Goal: Task Accomplishment & Management: Manage account settings

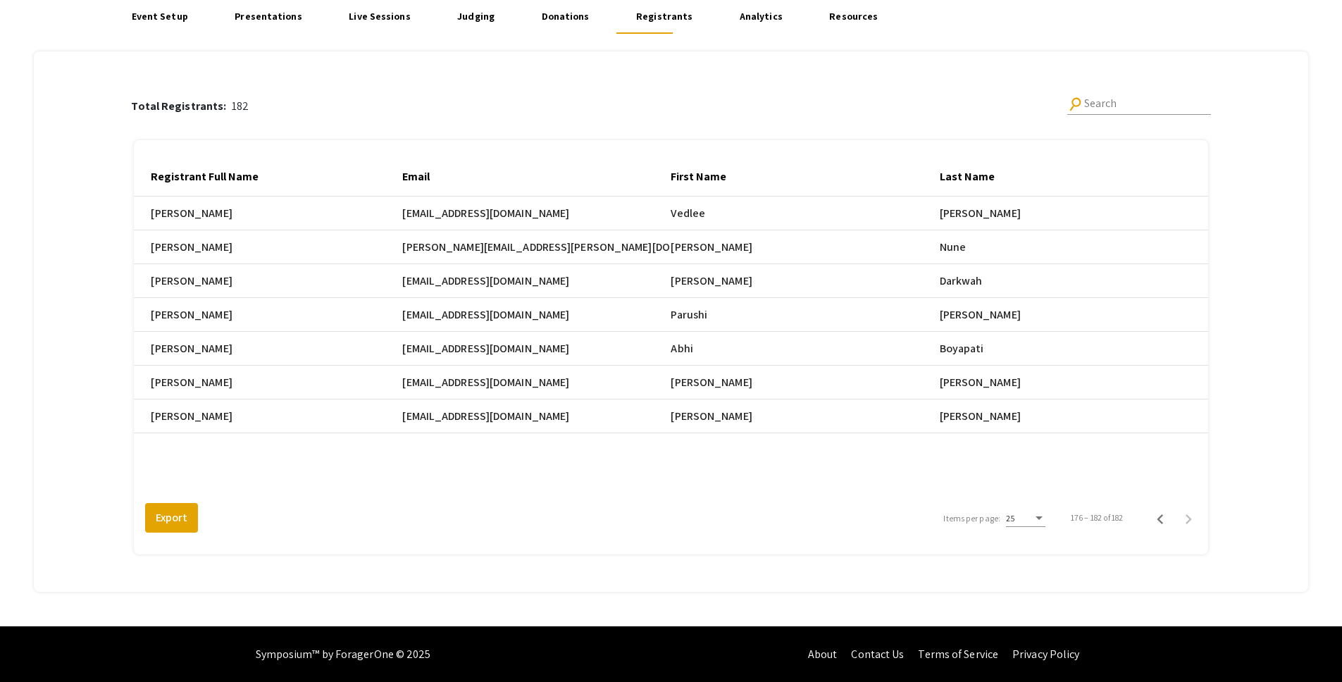
scroll to position [0, 2117]
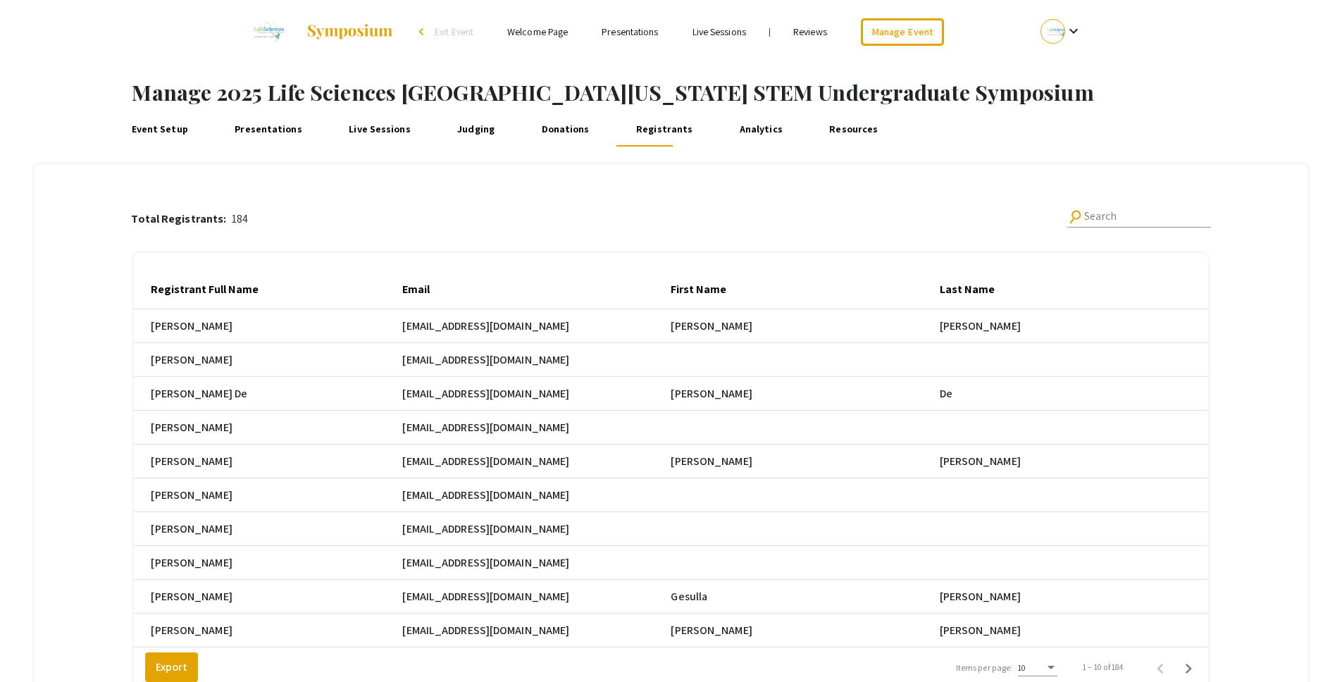
click at [1247, 397] on div "Total Registrants: 184 search Search Registrant Full Name Email First Name Last…" at bounding box center [671, 444] width 1235 height 560
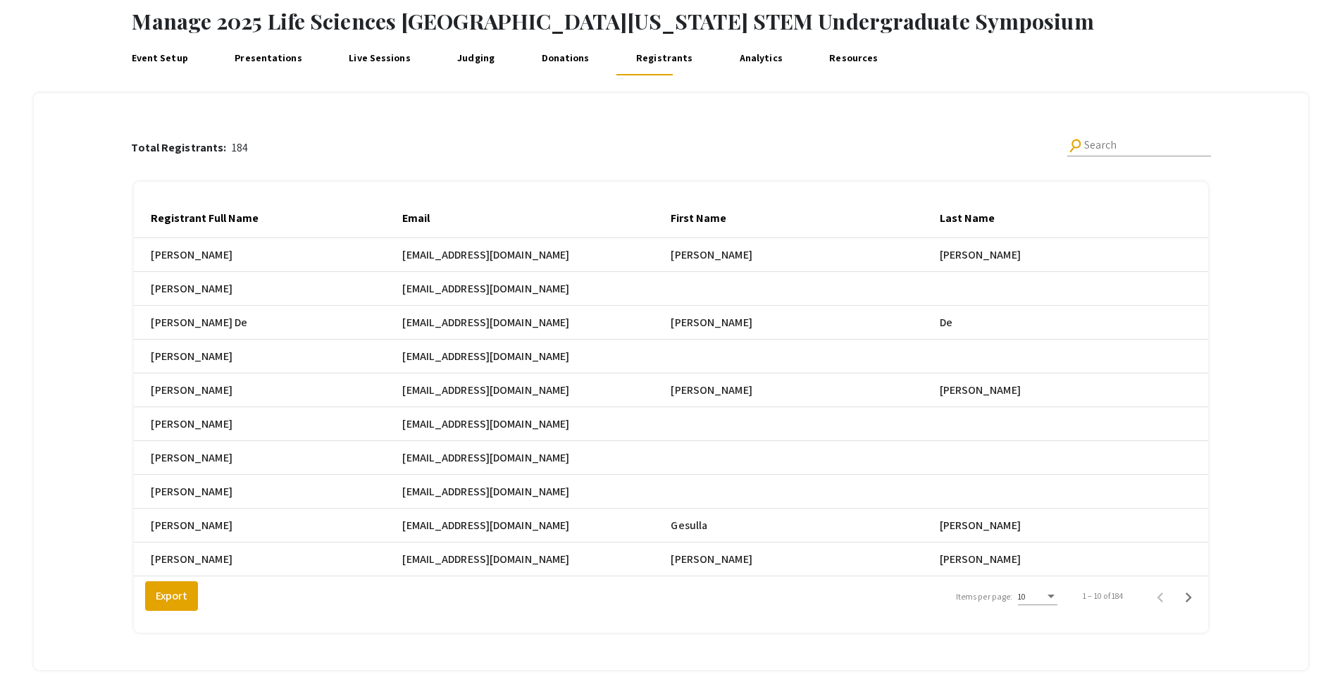
scroll to position [73, 0]
click at [1043, 600] on div "10" at bounding box center [1031, 595] width 27 height 10
click at [1043, 628] on span "25" at bounding box center [1045, 631] width 39 height 25
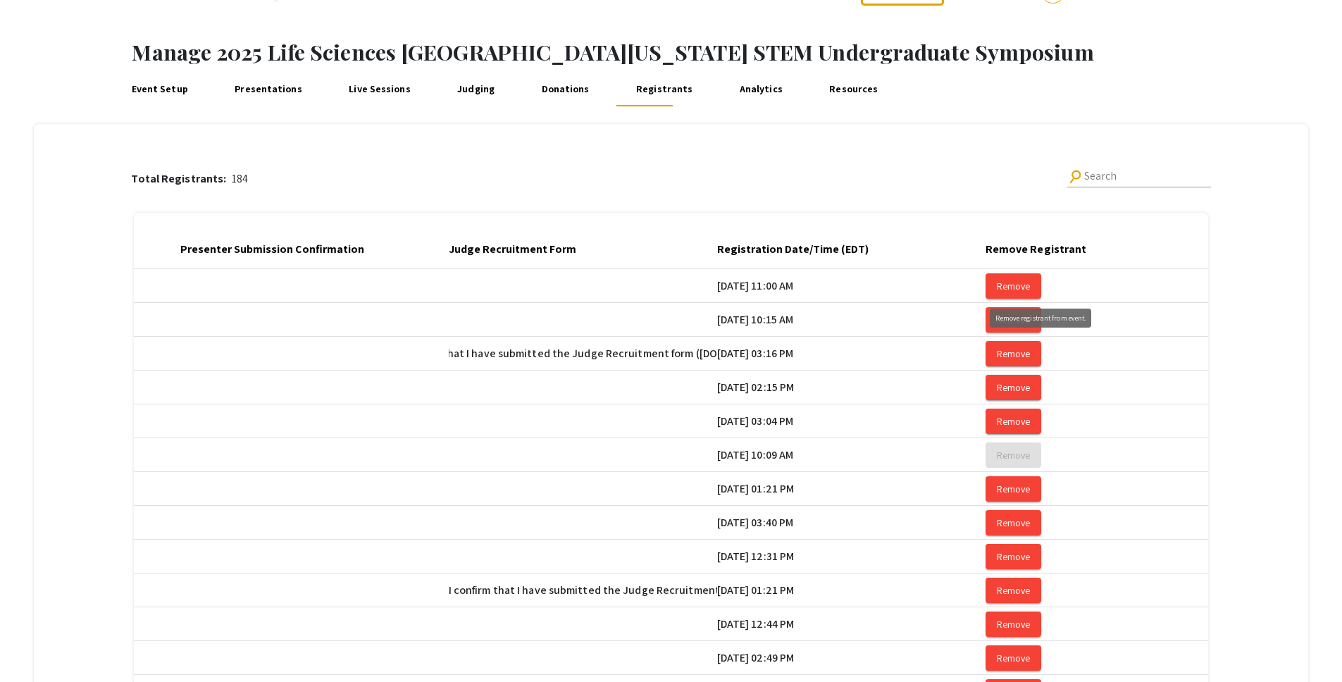
scroll to position [0, 2380]
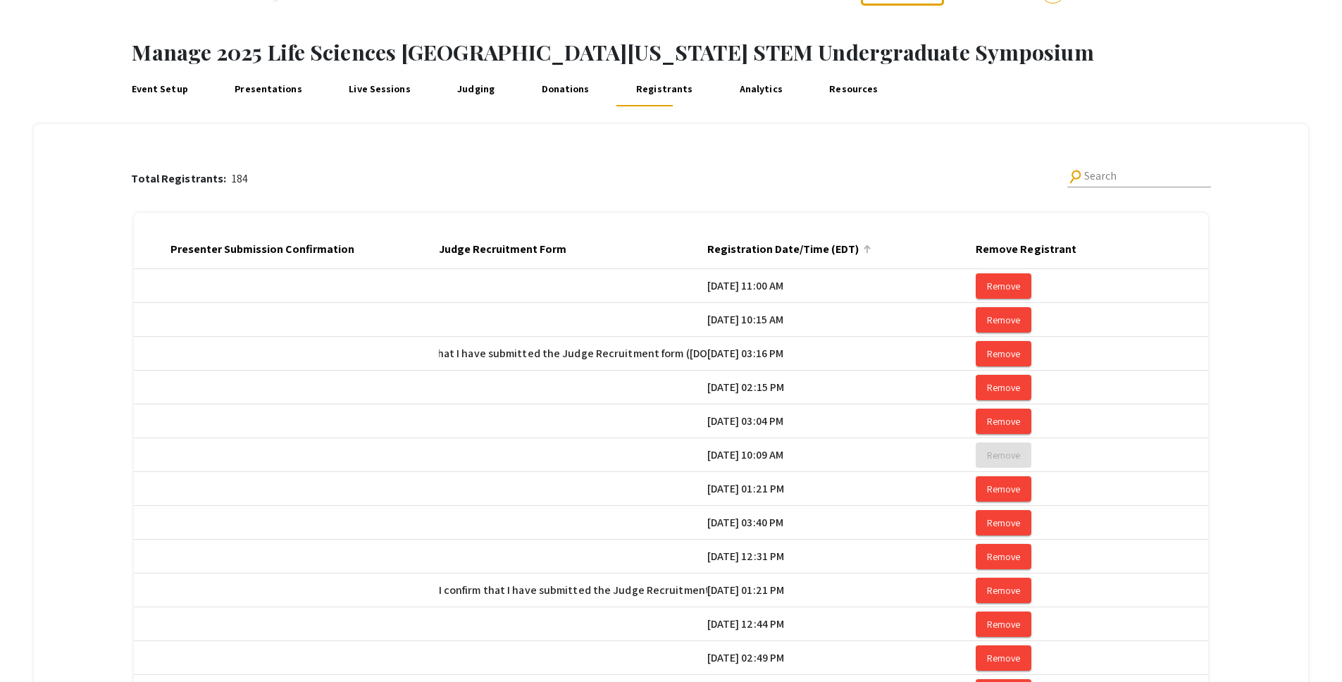
click at [868, 247] on div at bounding box center [866, 247] width 4 height 4
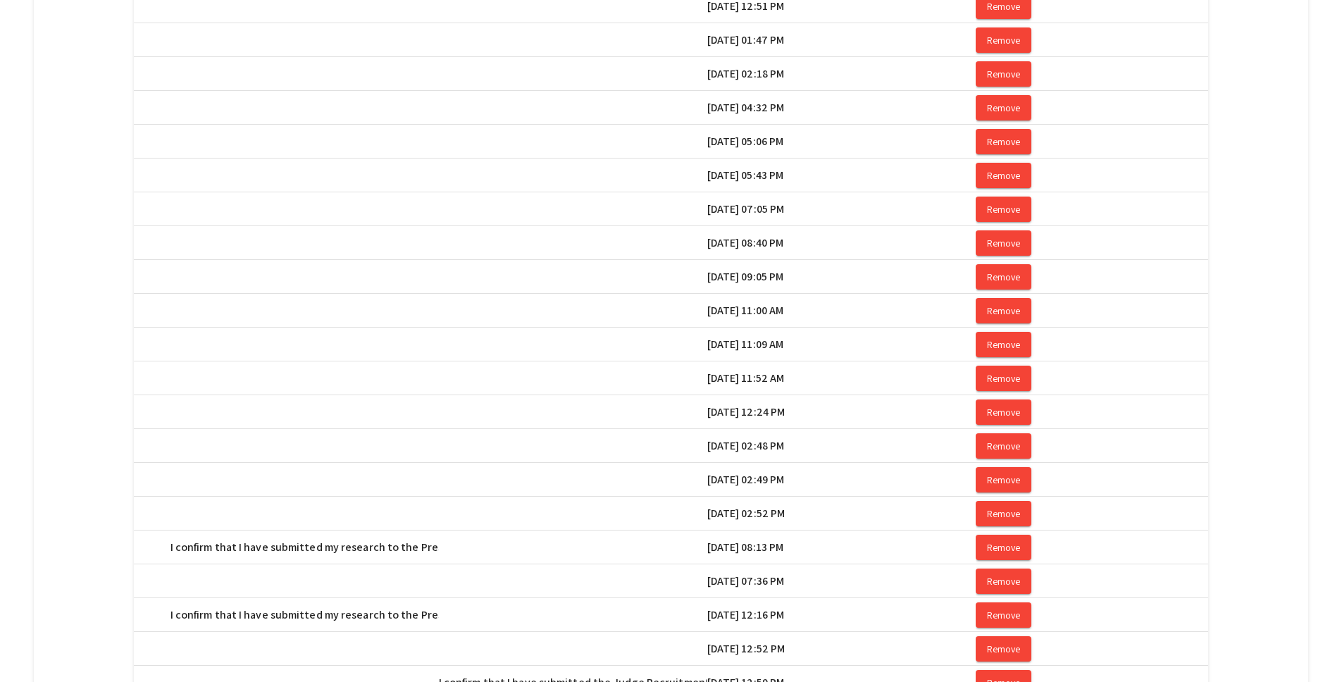
scroll to position [668, 0]
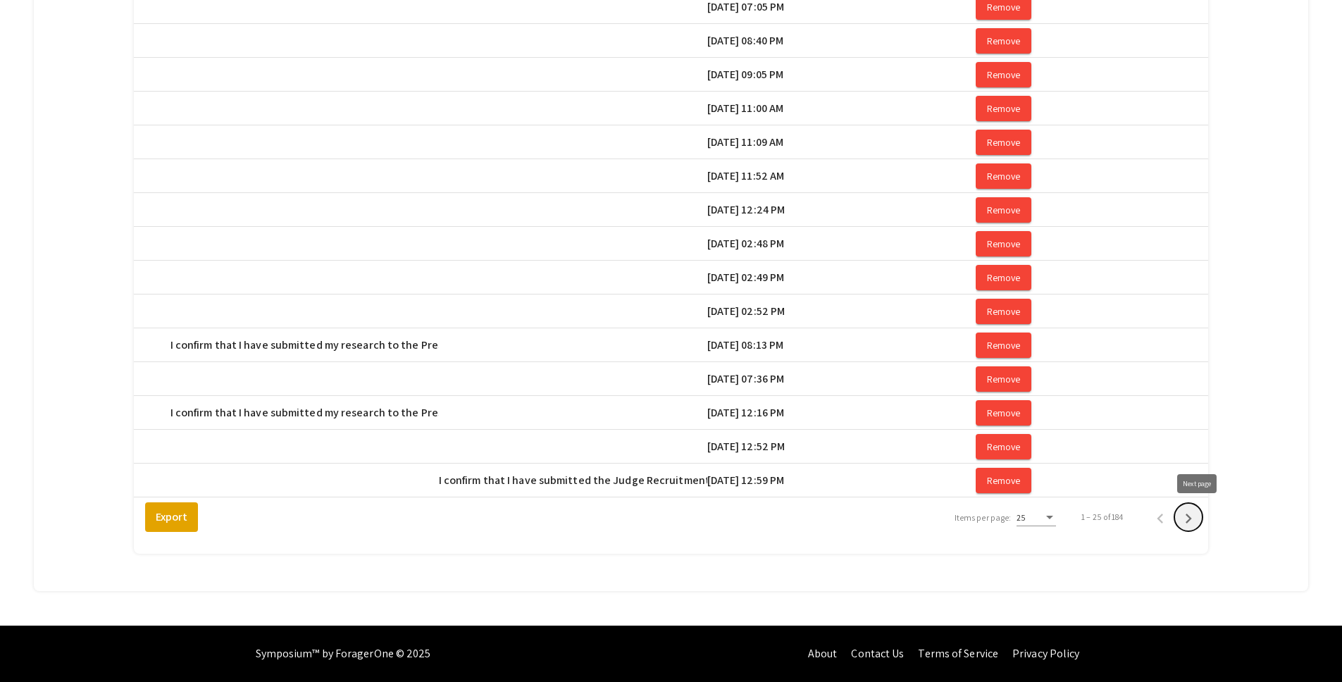
click at [1195, 519] on icon "Next page" at bounding box center [1189, 519] width 20 height 20
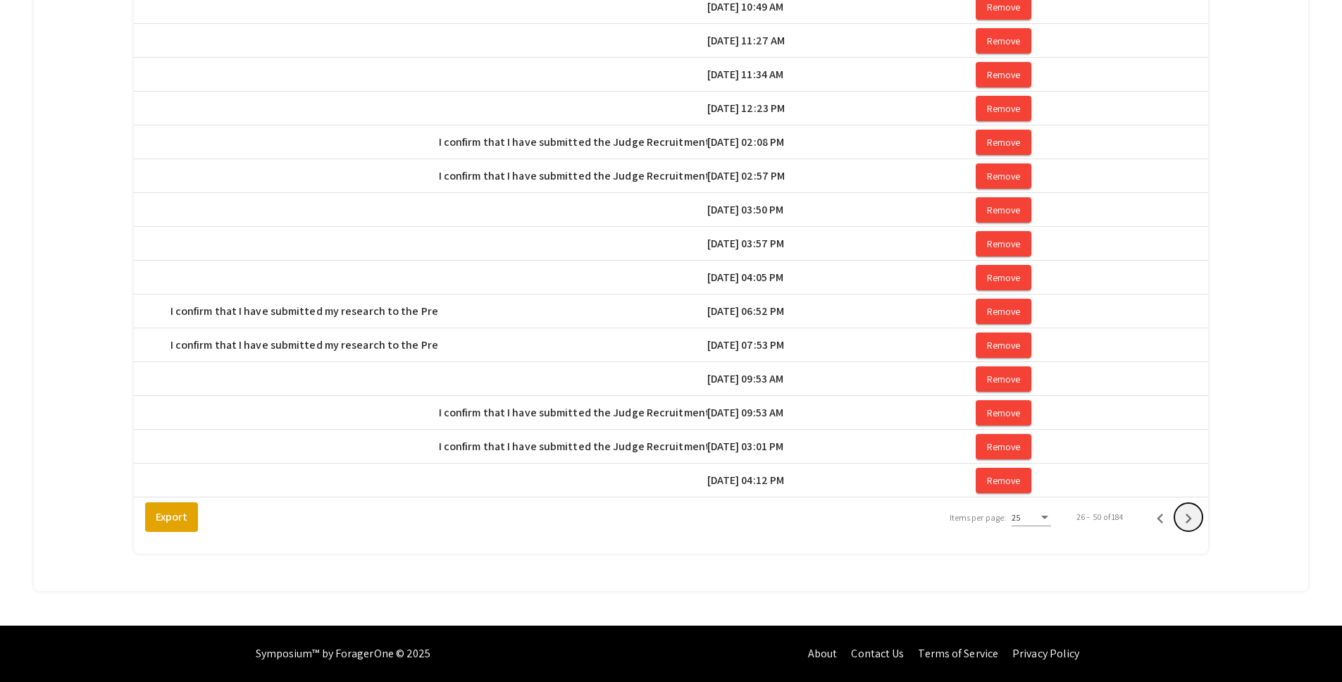
click at [1195, 519] on icon "Next page" at bounding box center [1189, 519] width 20 height 20
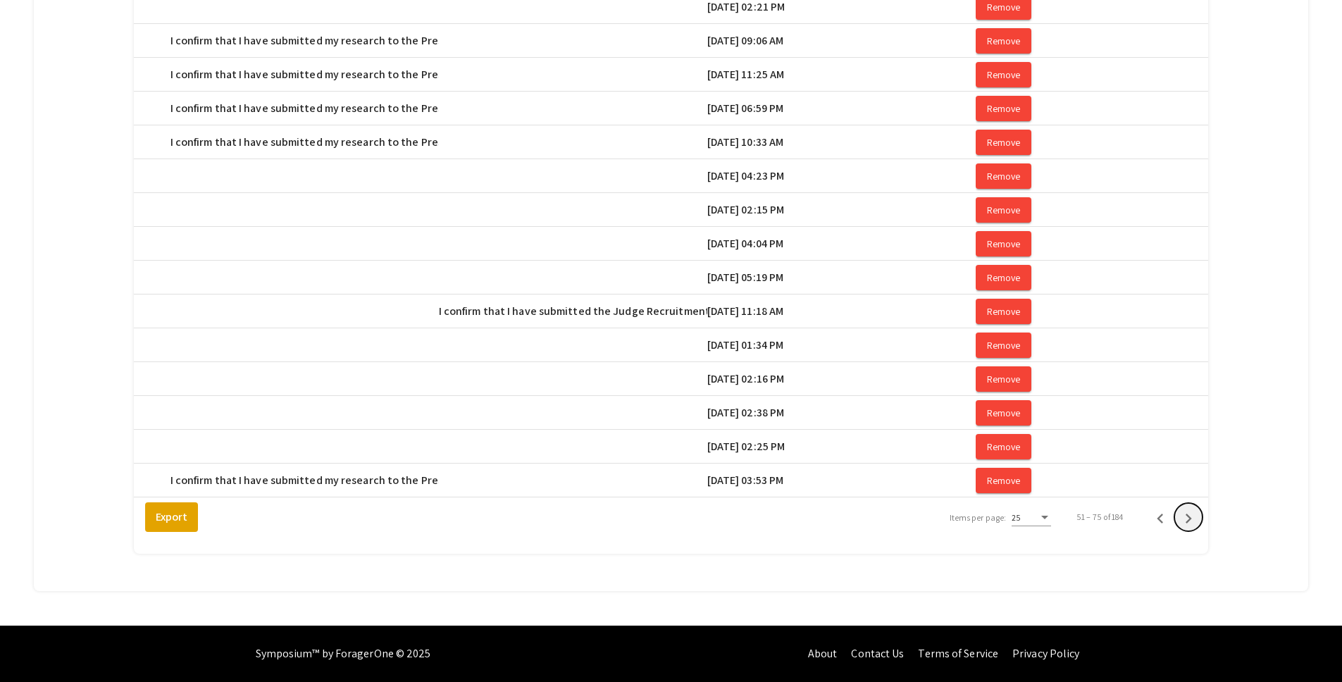
click at [1195, 519] on icon "Next page" at bounding box center [1189, 519] width 20 height 20
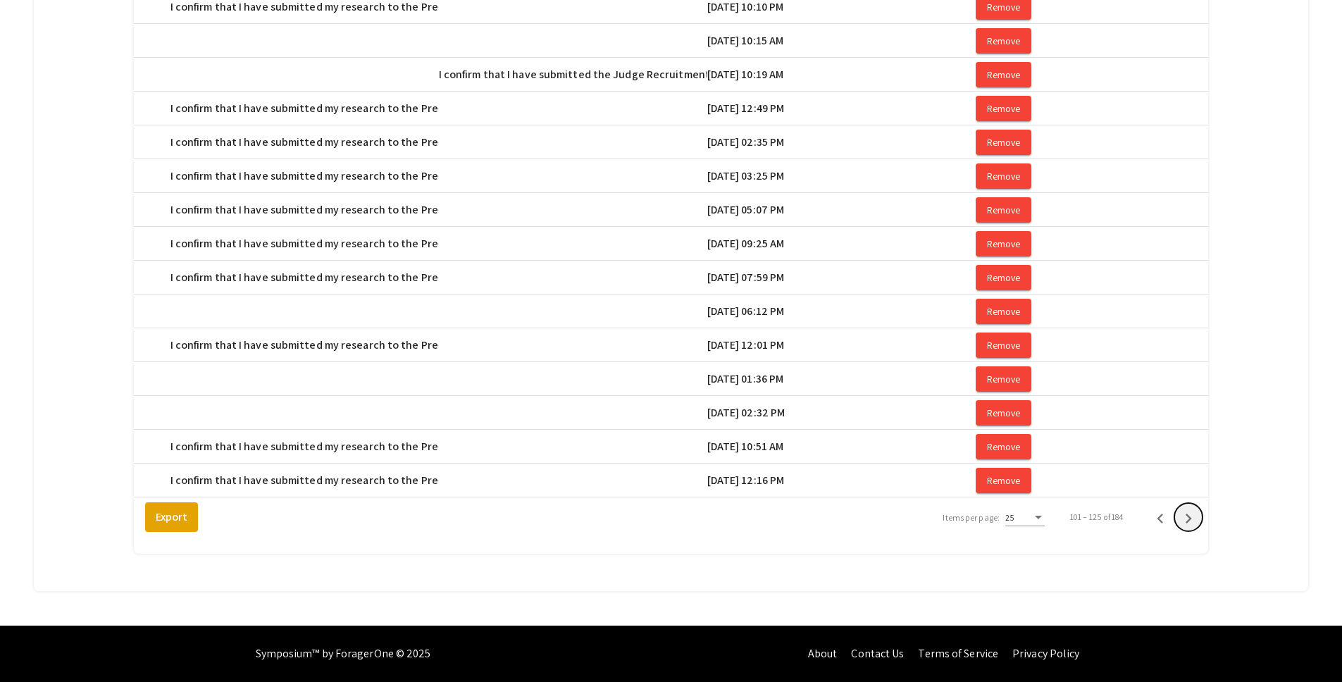
click at [1195, 519] on icon "Next page" at bounding box center [1189, 519] width 20 height 20
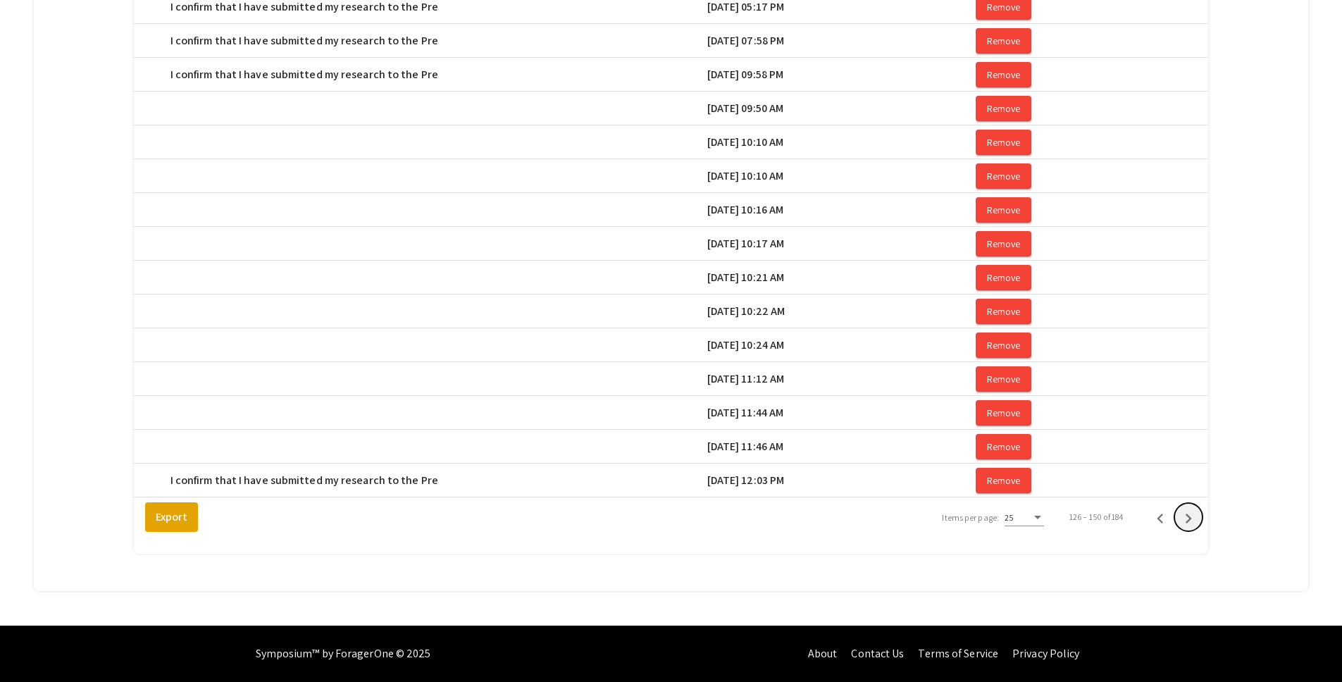
click at [1195, 519] on icon "Next page" at bounding box center [1189, 519] width 20 height 20
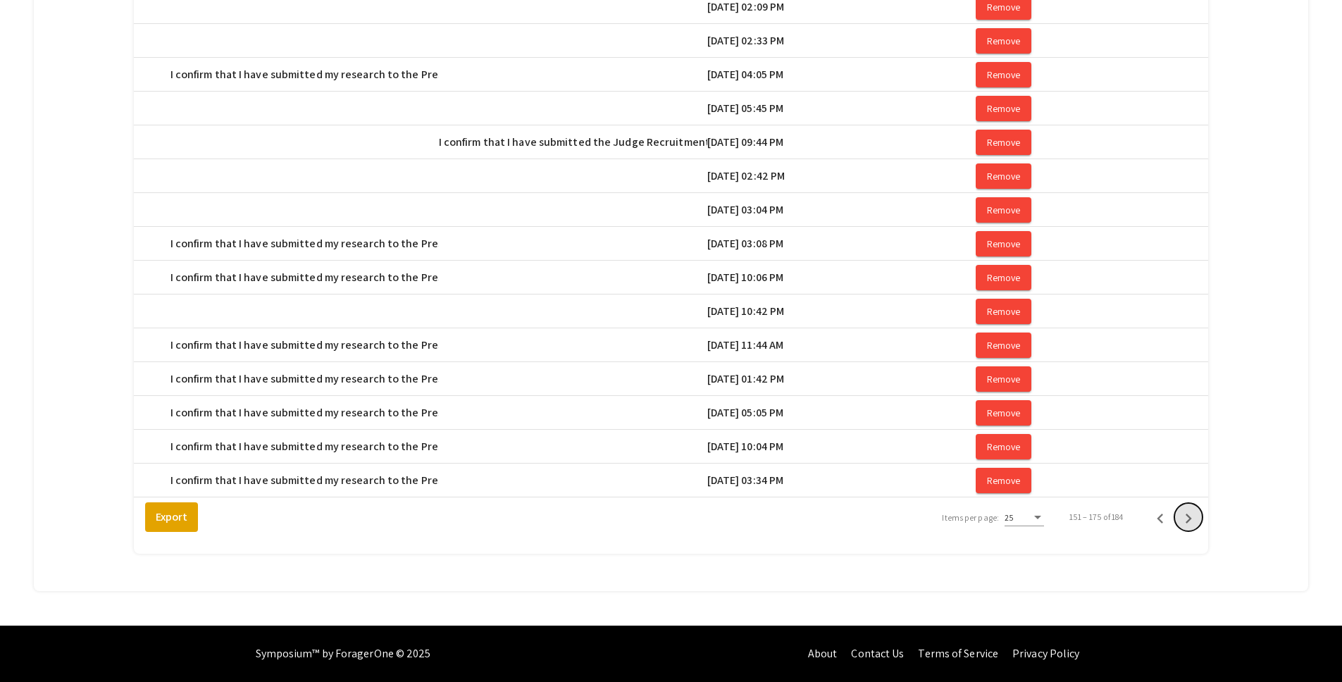
click at [1195, 519] on icon "Next page" at bounding box center [1189, 519] width 20 height 20
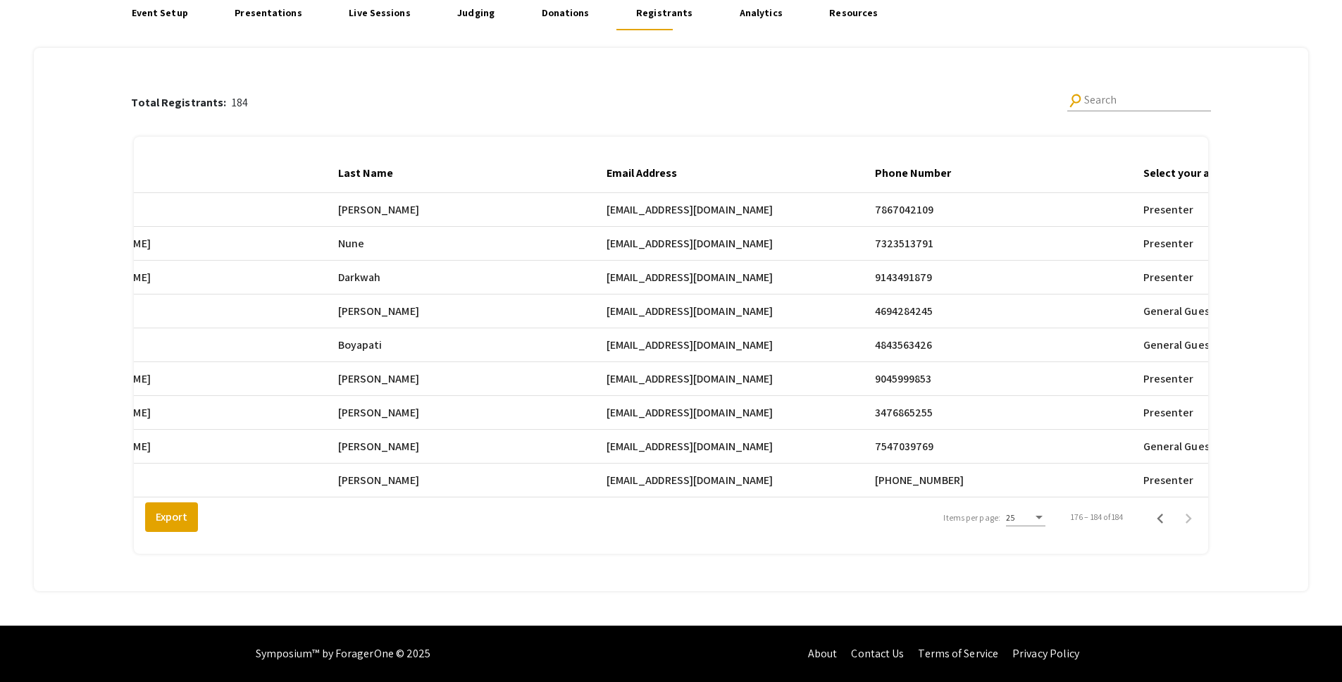
scroll to position [0, 607]
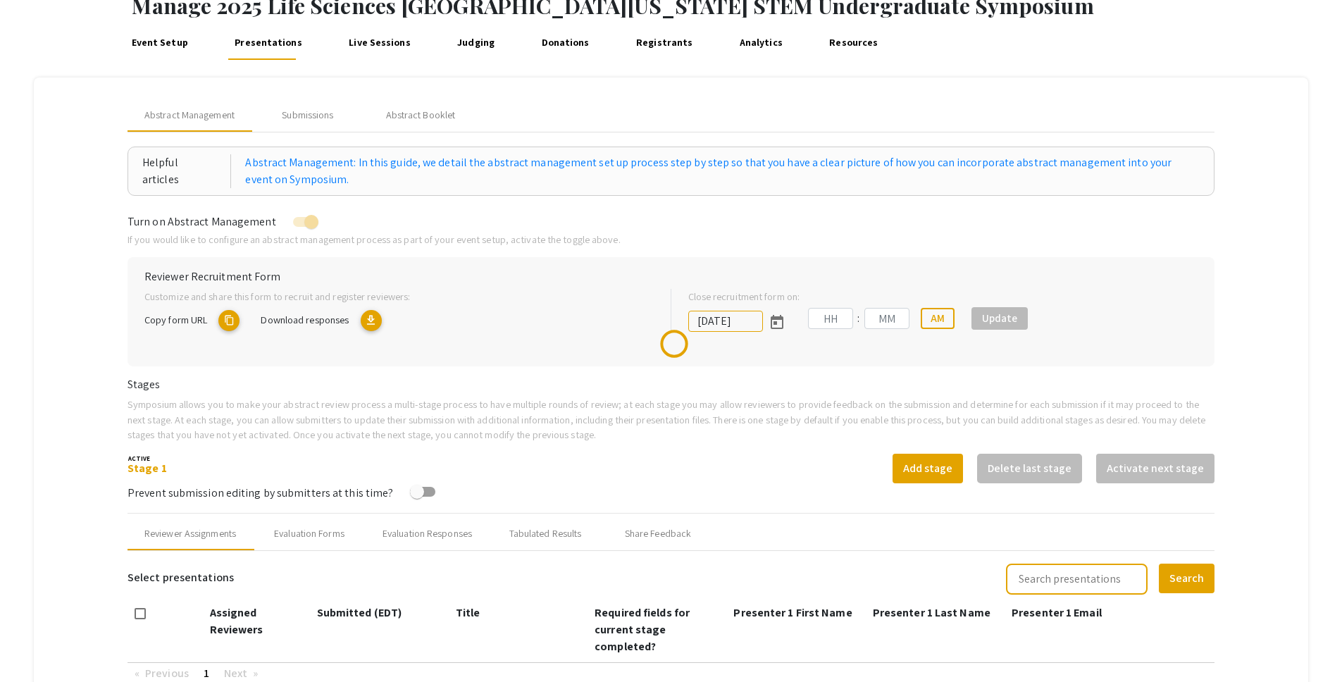
scroll to position [178, 0]
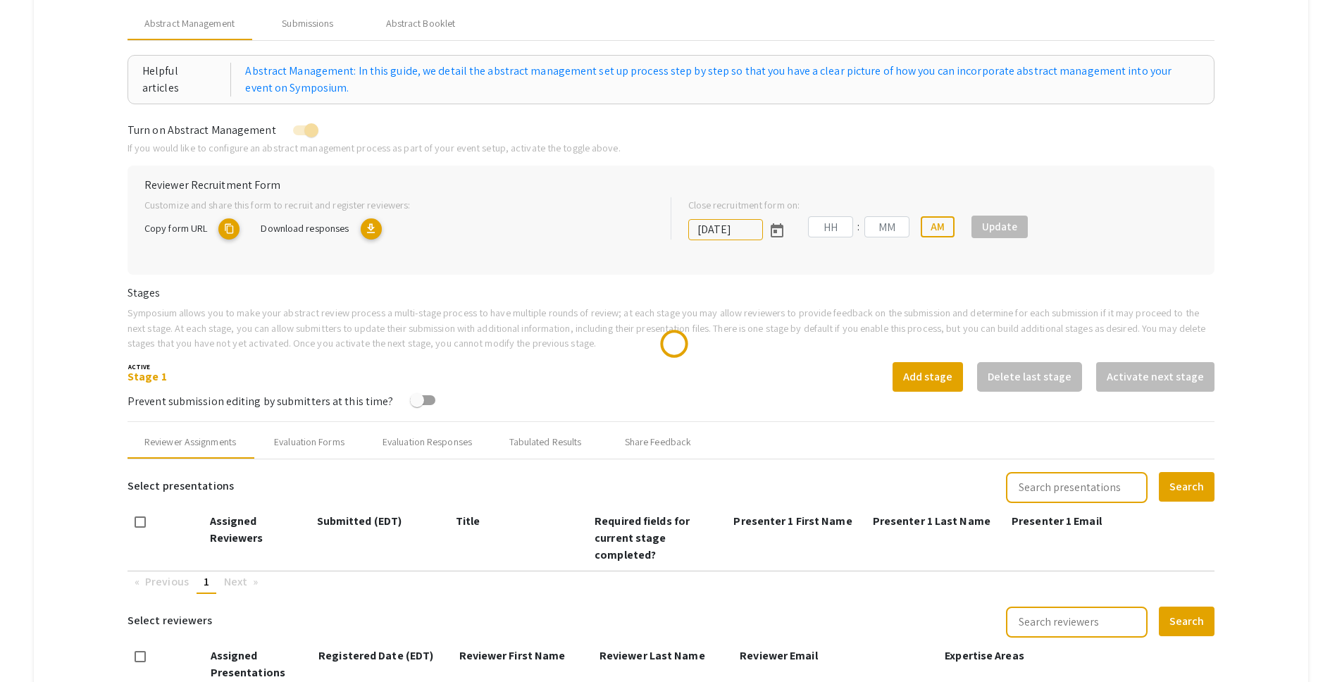
type input "[DATE]"
type input "05"
type input "00"
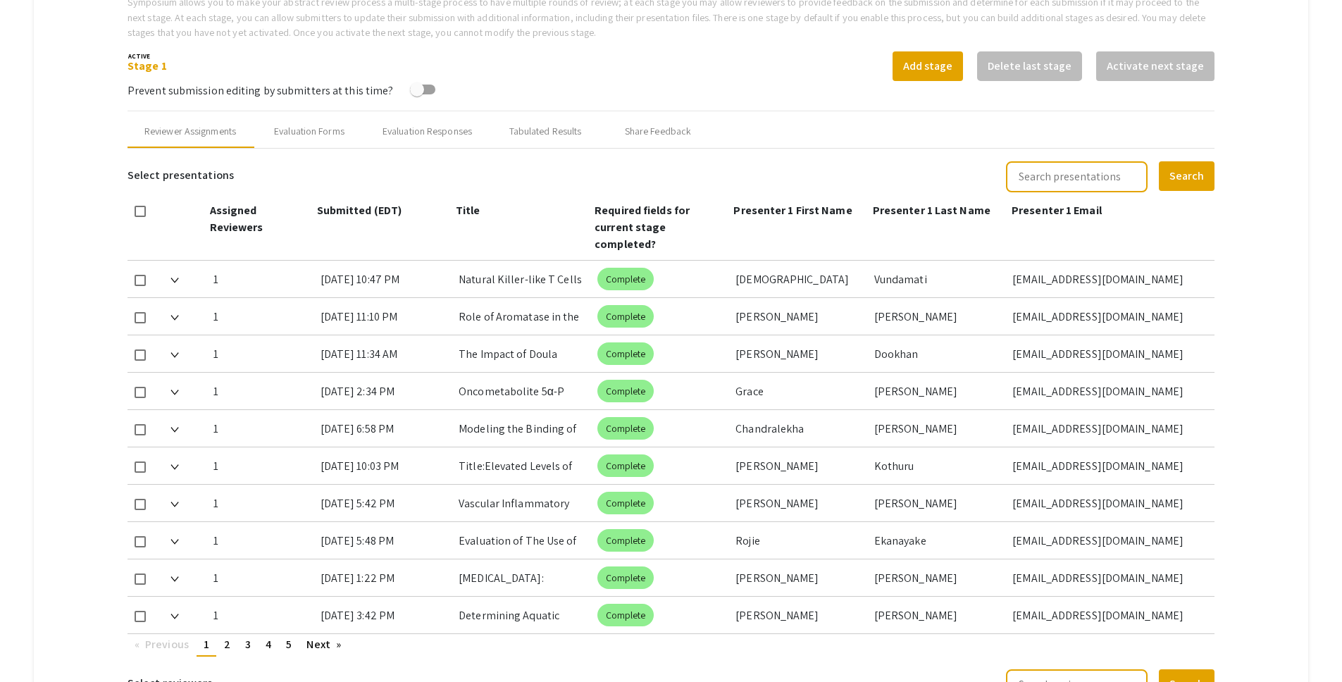
scroll to position [519, 0]
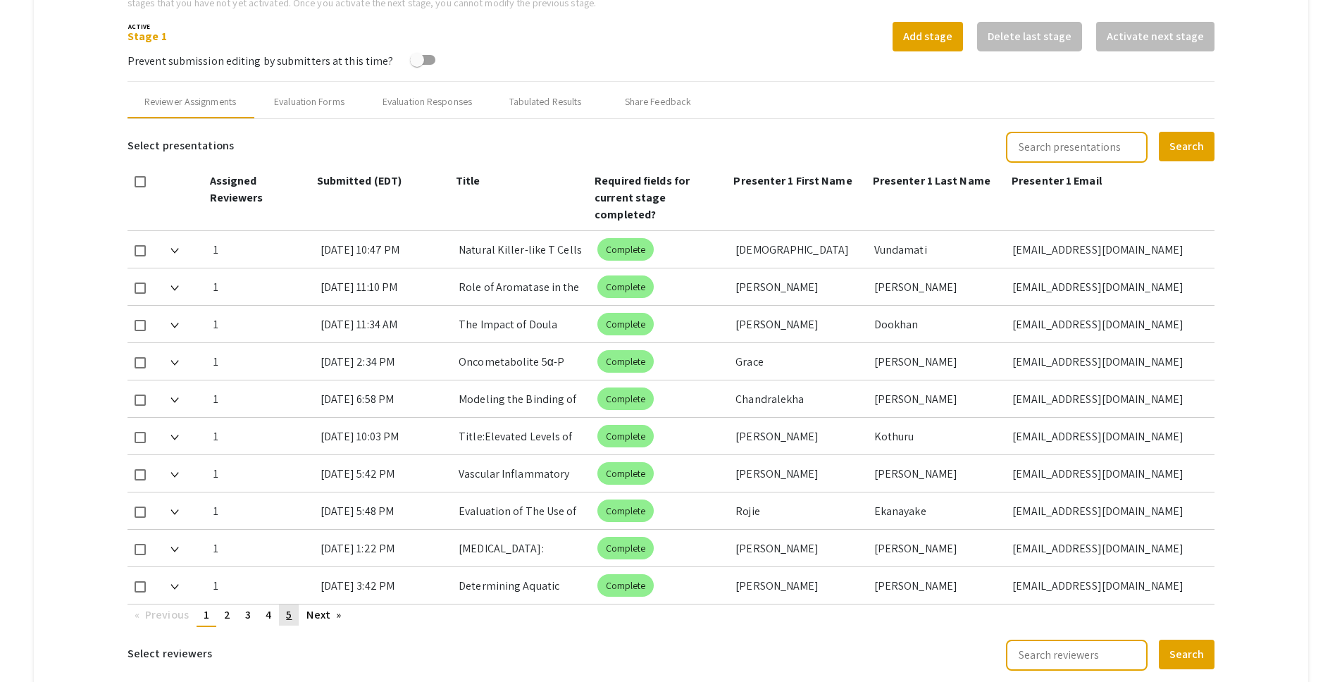
click at [290, 607] on span "5" at bounding box center [289, 614] width 6 height 15
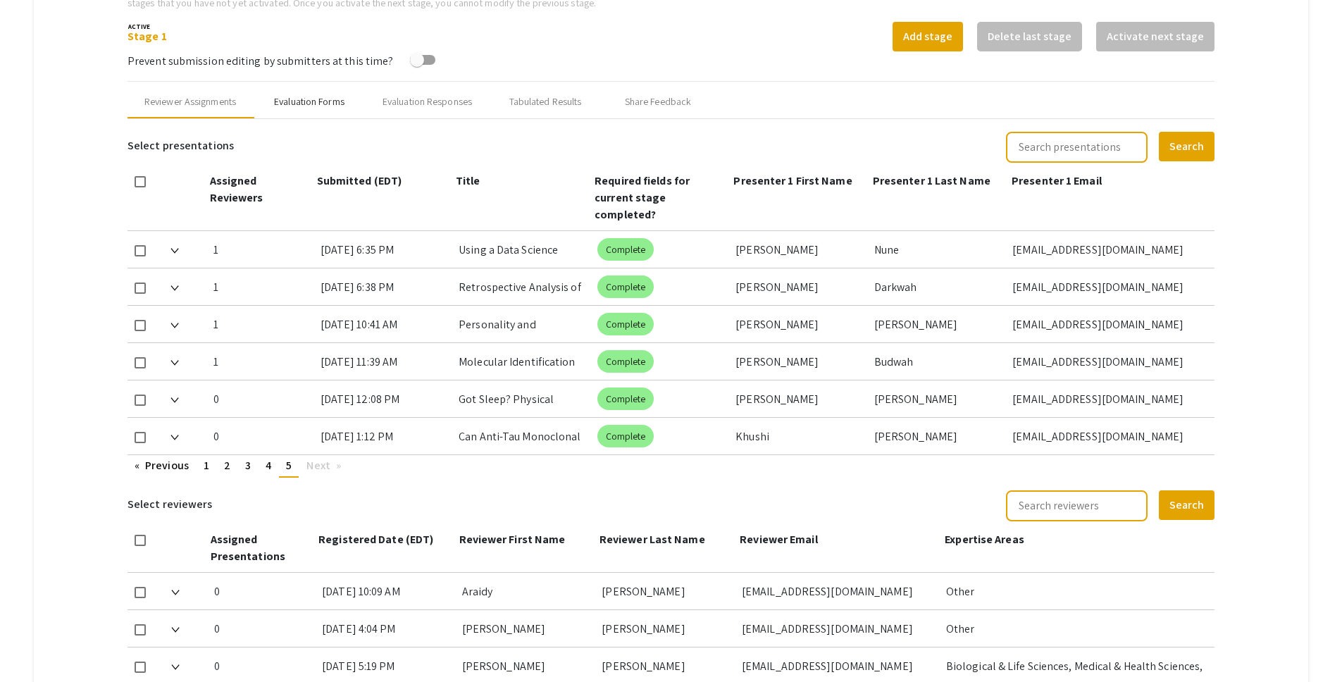
click at [340, 106] on div "Evaluation Forms" at bounding box center [309, 101] width 70 height 15
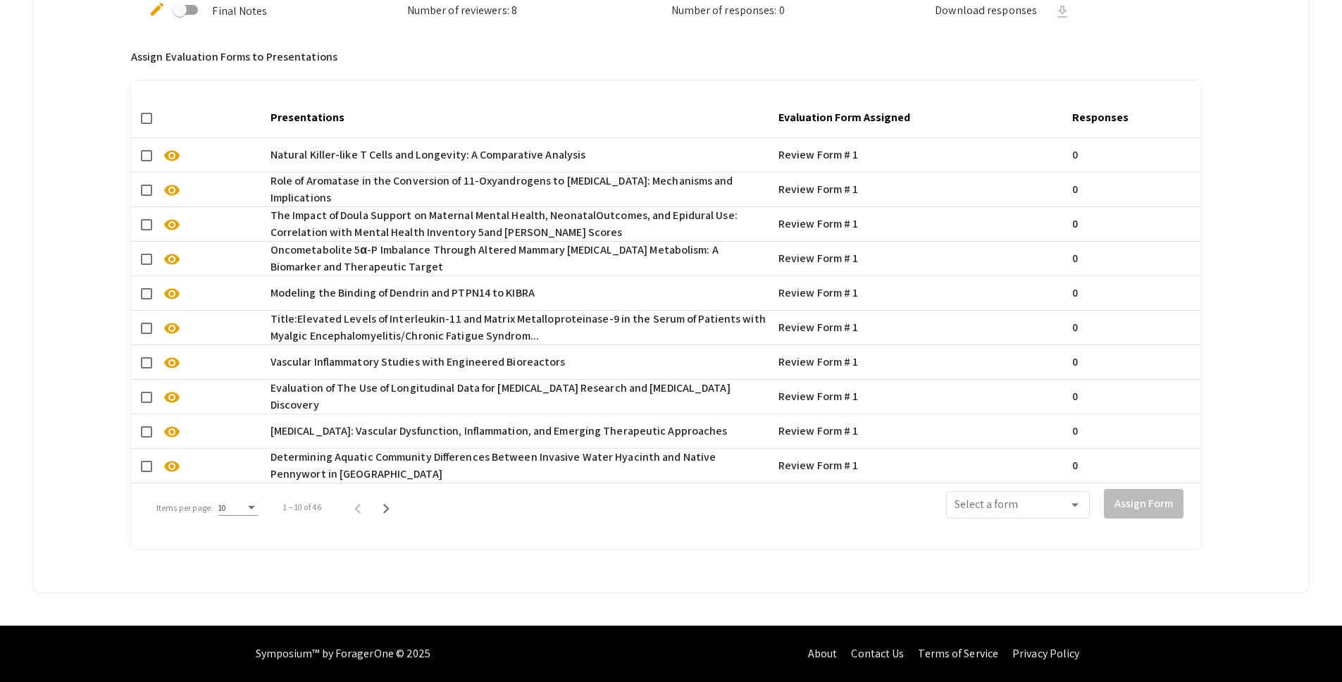
scroll to position [966, 0]
click at [247, 504] on div "10" at bounding box center [237, 503] width 39 height 23
click at [246, 570] on span "50" at bounding box center [237, 573] width 39 height 25
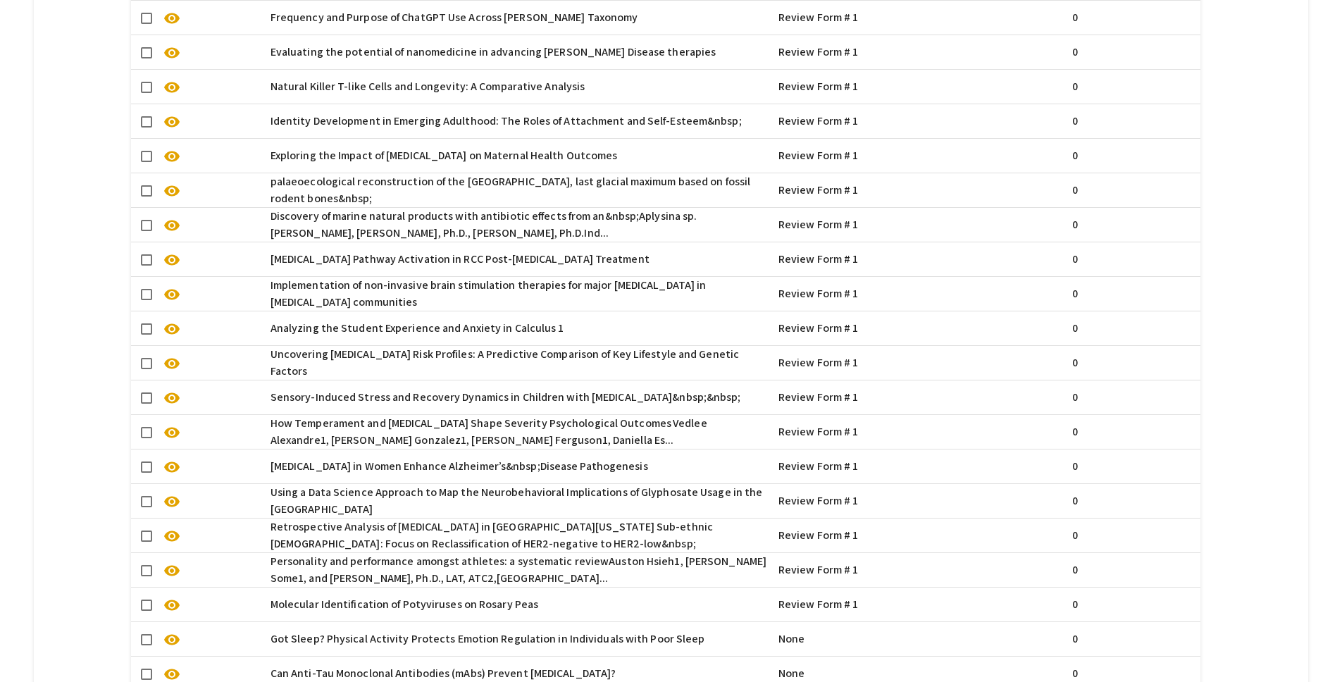
scroll to position [2209, 0]
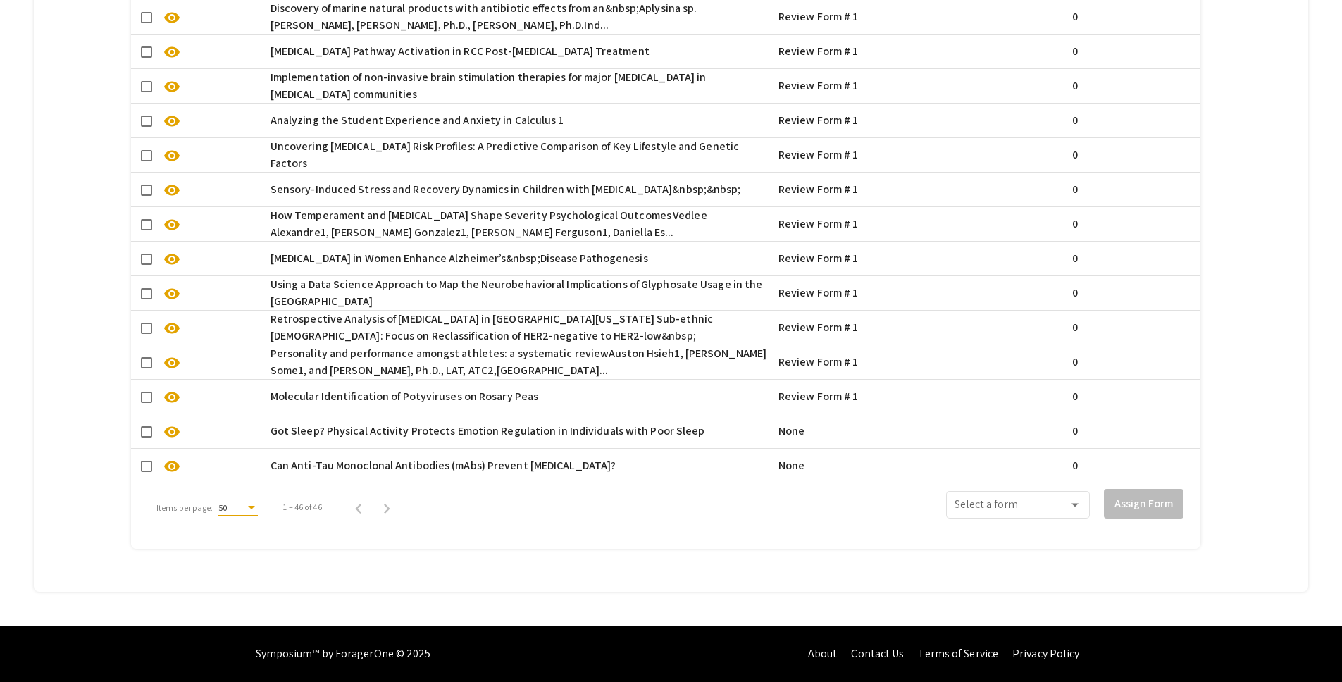
click at [148, 426] on span at bounding box center [146, 431] width 11 height 11
click at [147, 437] on input "checkbox" at bounding box center [146, 437] width 1 height 1
checkbox input "true"
click at [144, 461] on mat-checkbox at bounding box center [146, 465] width 11 height 17
click at [149, 461] on span at bounding box center [146, 466] width 11 height 11
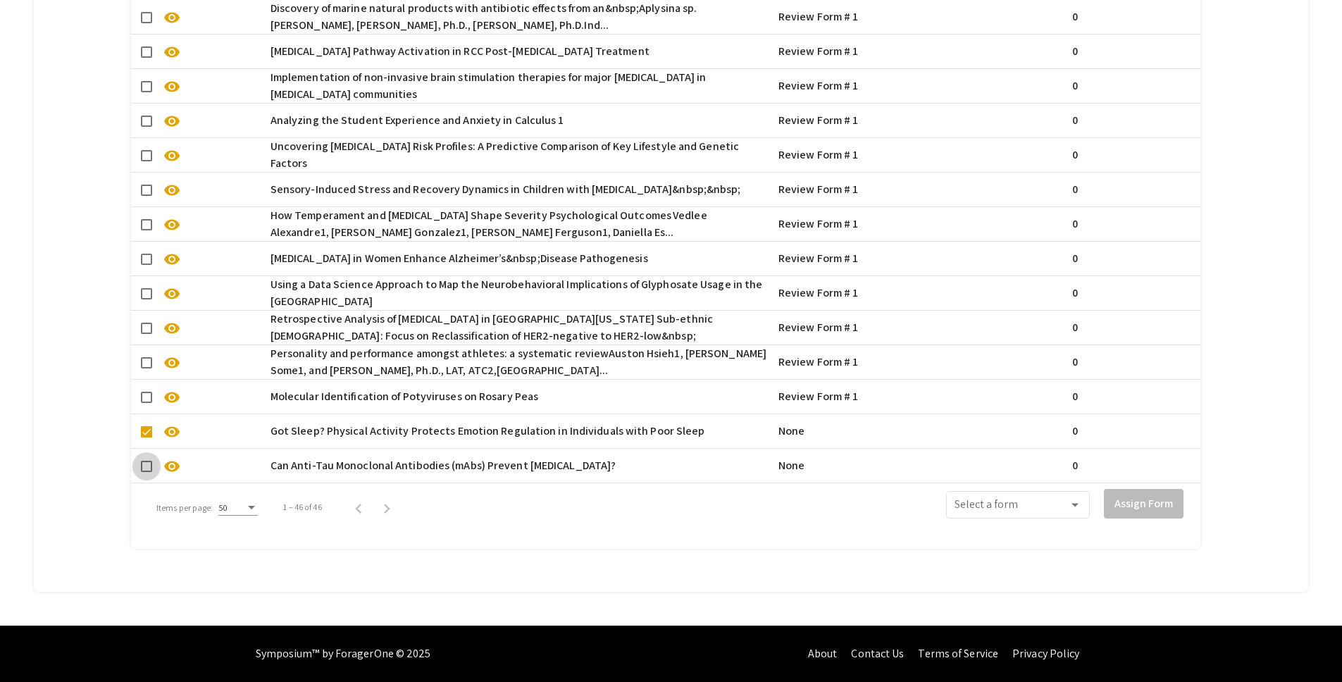
click at [147, 472] on input "checkbox" at bounding box center [146, 472] width 1 height 1
checkbox input "true"
click at [1081, 499] on div at bounding box center [1075, 505] width 13 height 13
click at [1041, 530] on span "Review Form # 1" at bounding box center [1027, 531] width 127 height 34
click at [1162, 495] on button "Assign Form" at bounding box center [1144, 504] width 80 height 30
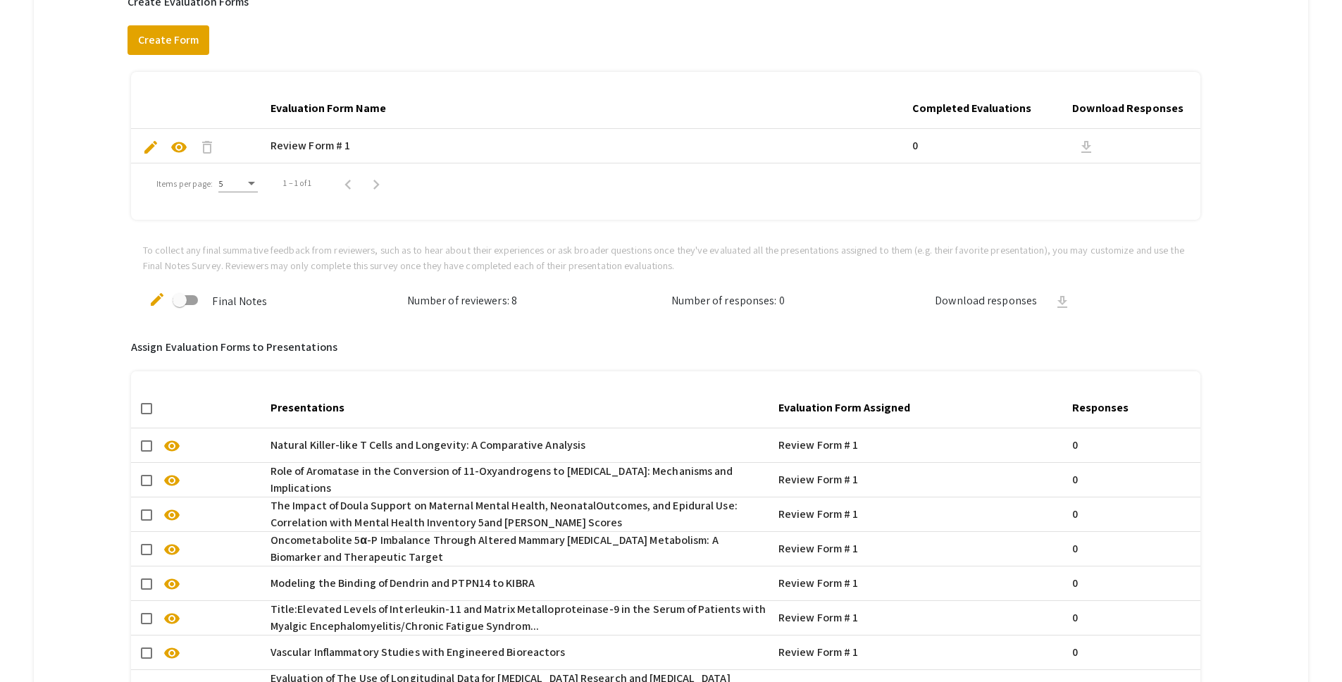
scroll to position [528, 0]
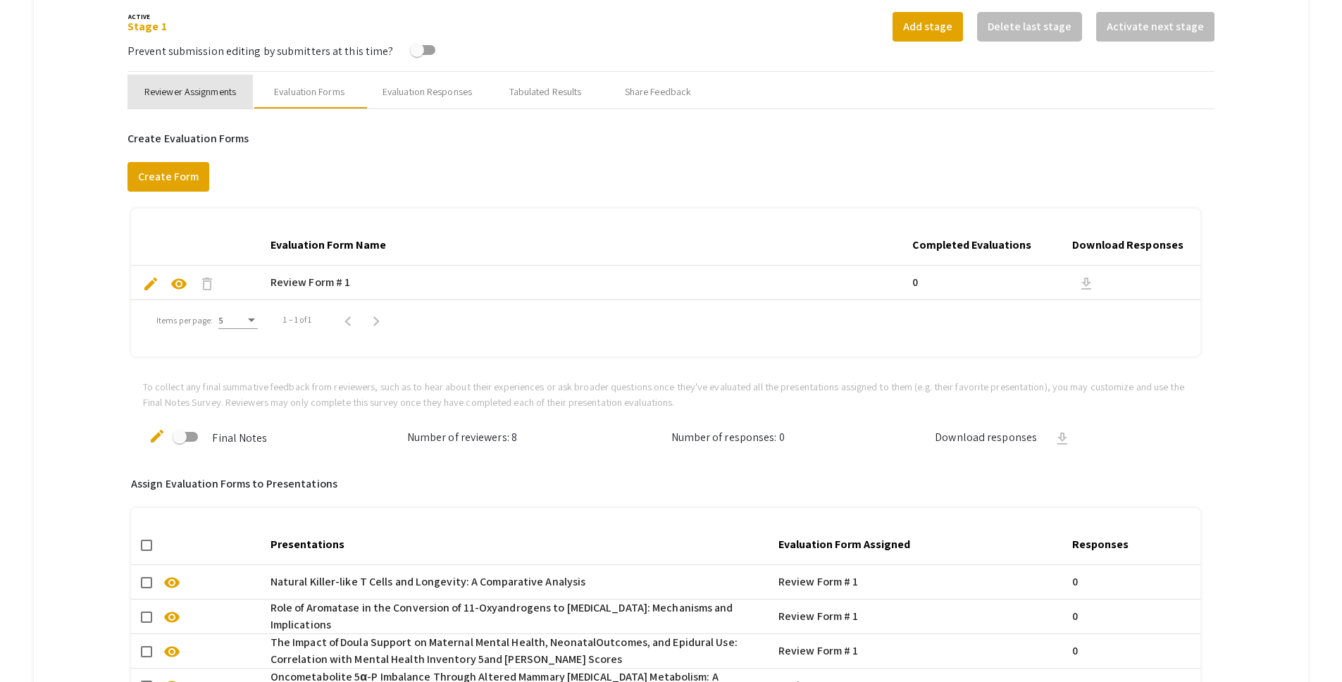
click at [155, 99] on div "Reviewer Assignments" at bounding box center [190, 92] width 125 height 34
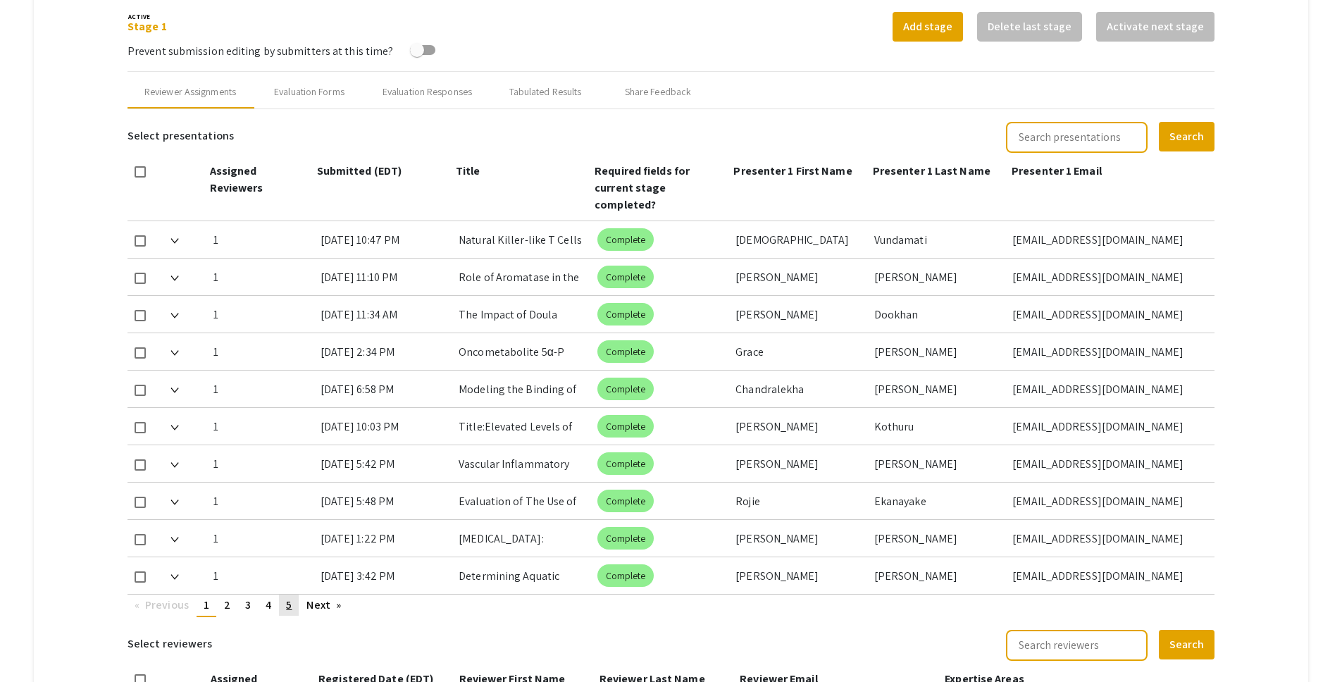
click at [291, 597] on span "5" at bounding box center [289, 604] width 6 height 15
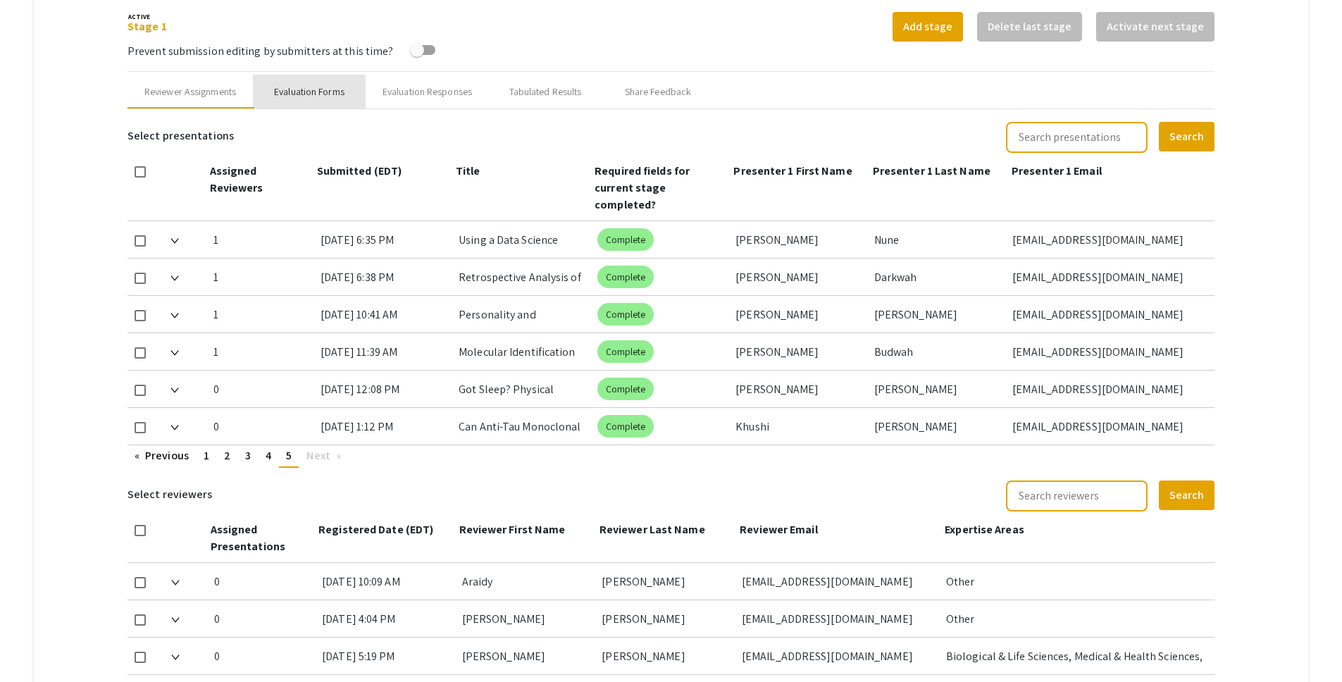
click at [304, 89] on div "Evaluation Forms" at bounding box center [309, 92] width 70 height 15
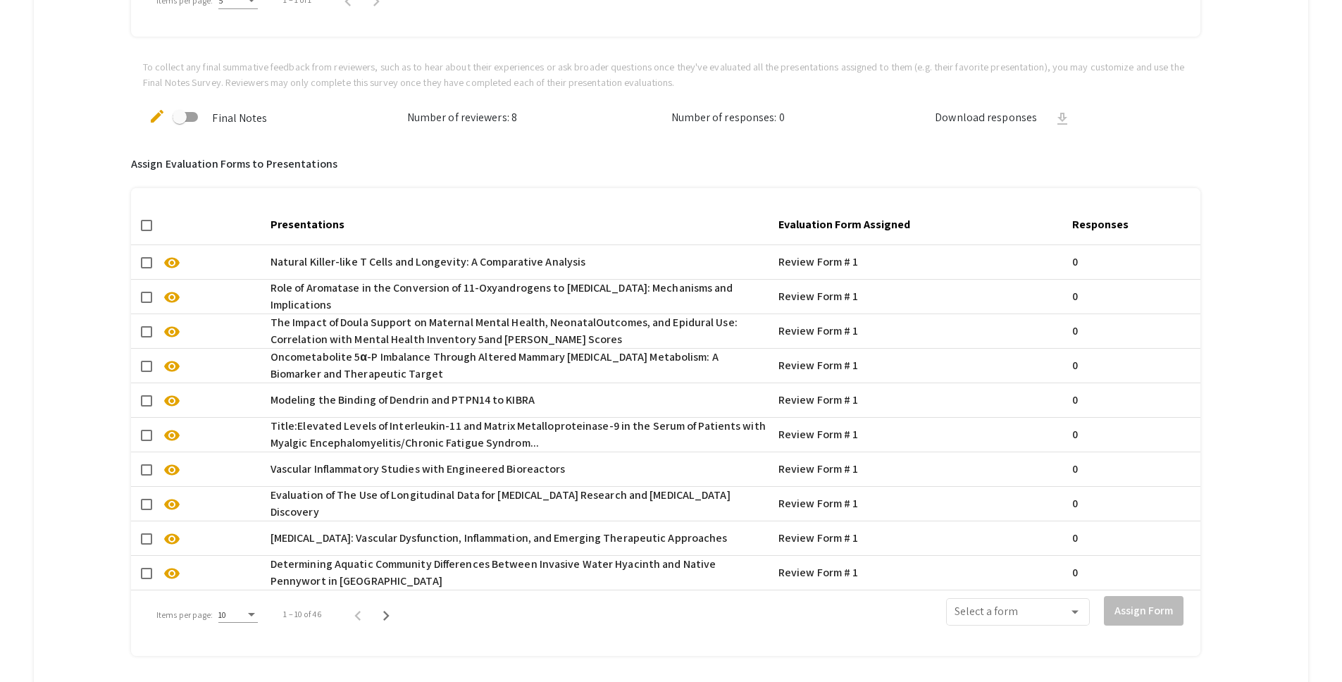
scroll to position [942, 0]
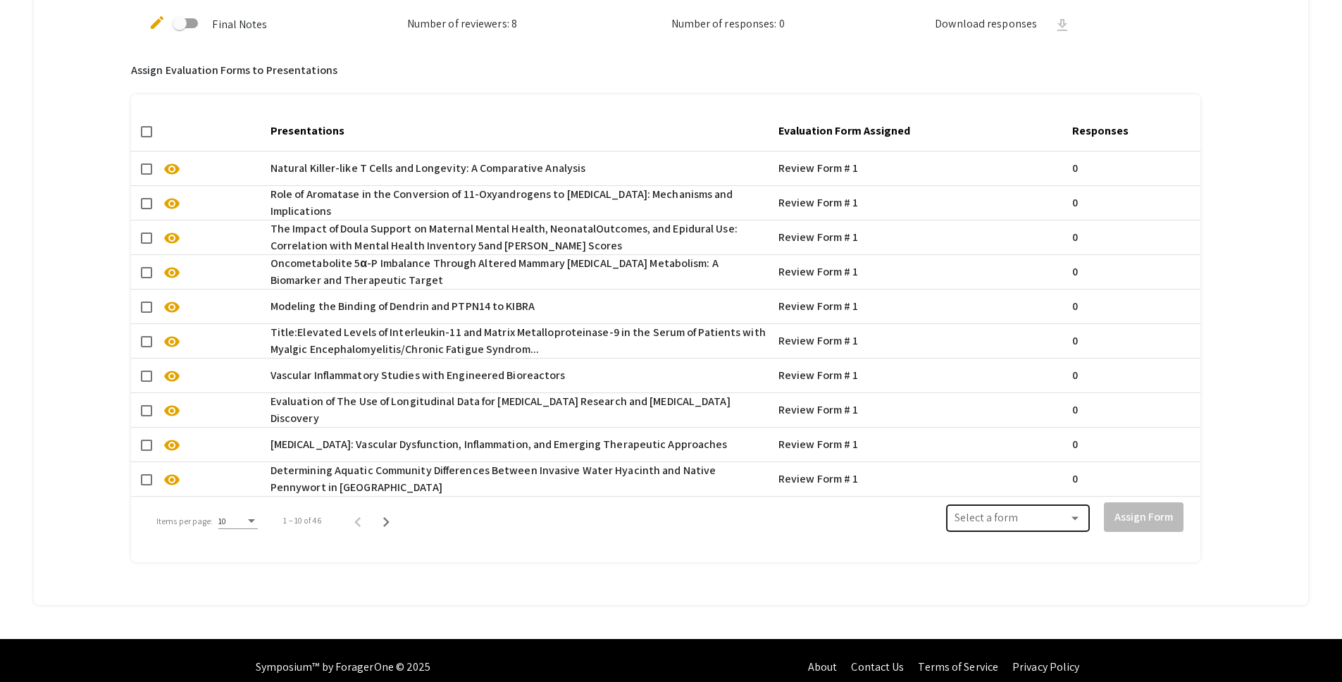
click at [1067, 517] on span at bounding box center [1012, 521] width 114 height 13
click at [802, 520] on div at bounding box center [671, 341] width 1342 height 682
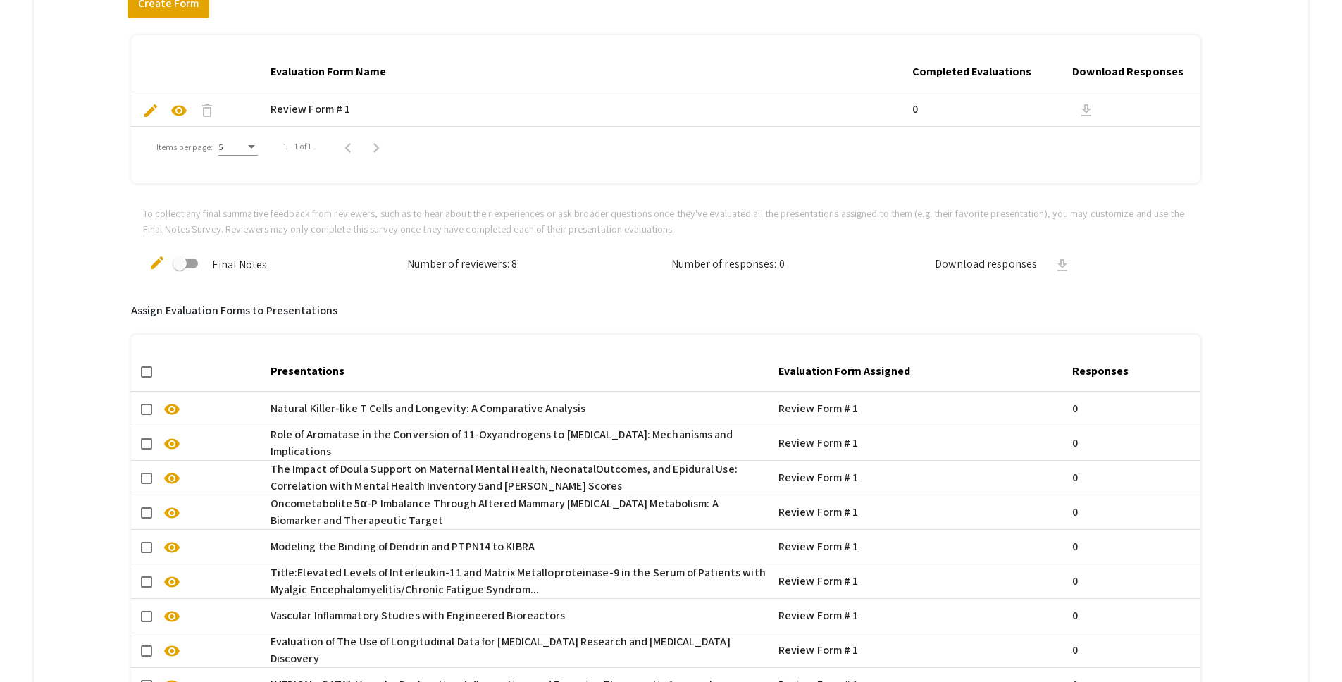
scroll to position [488, 0]
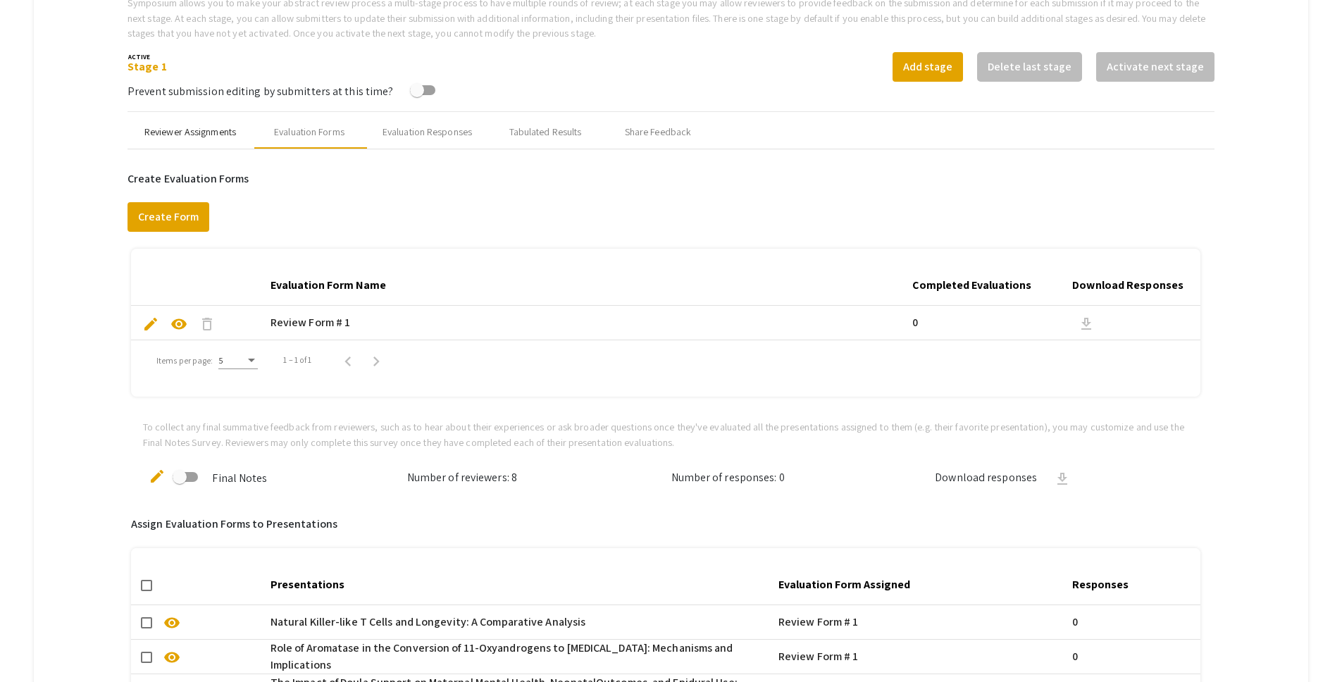
click at [223, 122] on div "Reviewer Assignments" at bounding box center [190, 132] width 125 height 34
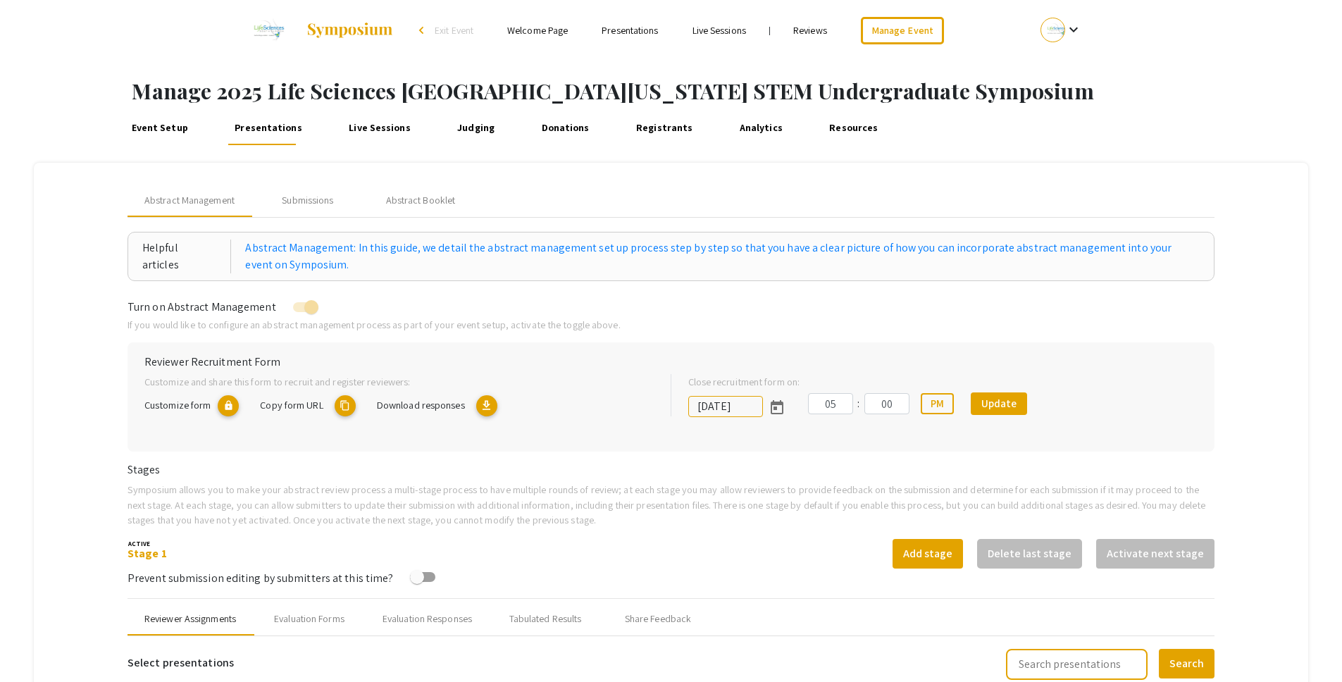
scroll to position [0, 0]
click at [303, 192] on div "Submissions" at bounding box center [308, 202] width 113 height 34
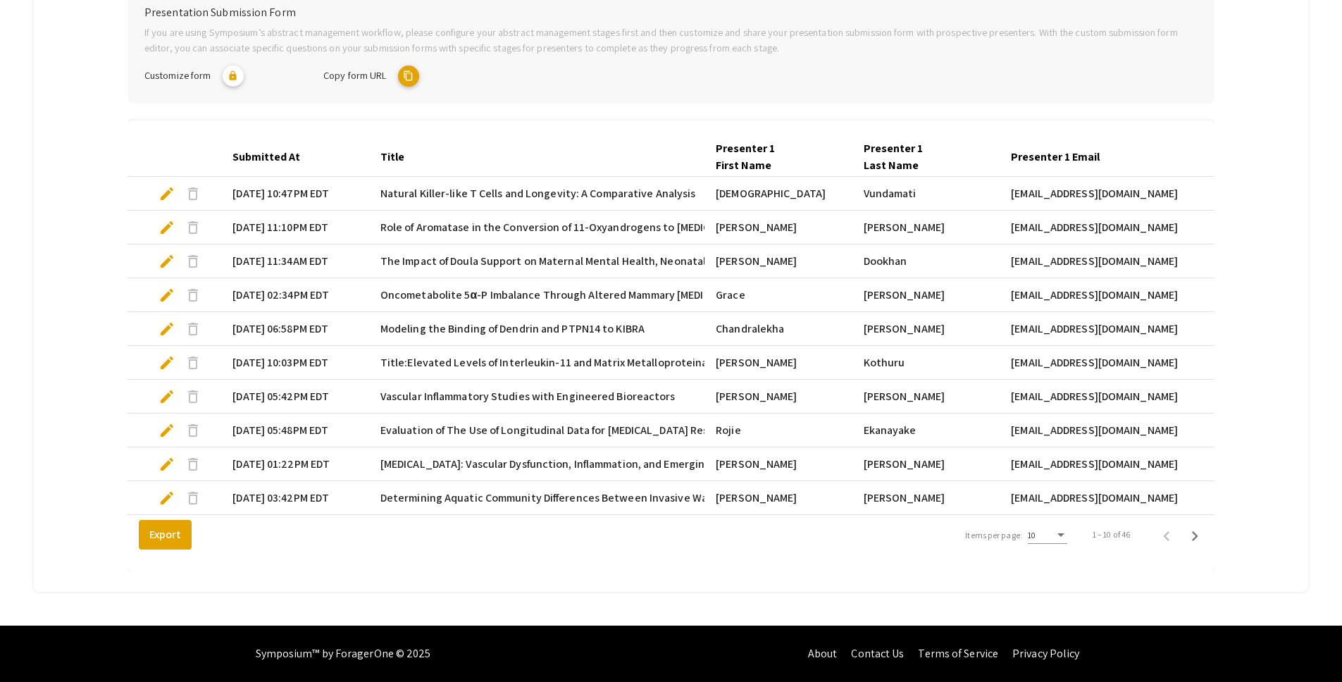
scroll to position [322, 0]
click at [1057, 541] on div "10" at bounding box center [1047, 532] width 39 height 24
click at [1056, 564] on span "25" at bounding box center [1055, 560] width 39 height 25
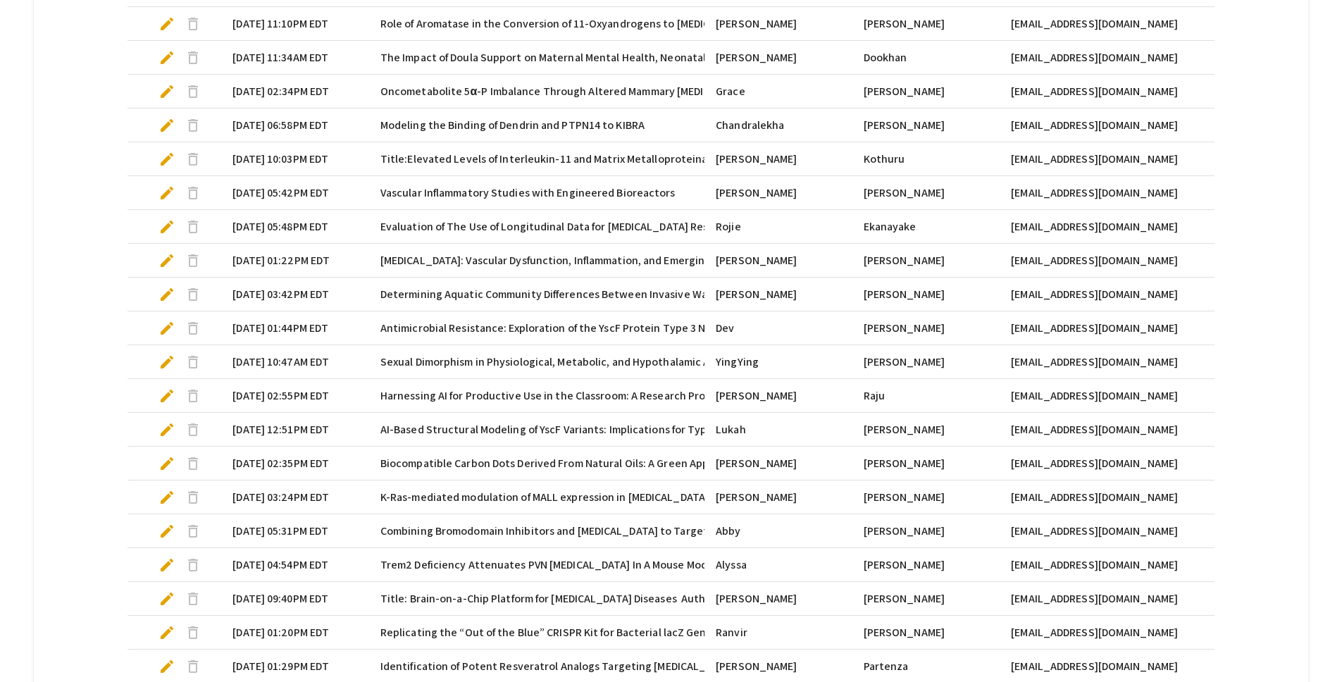
scroll to position [785, 0]
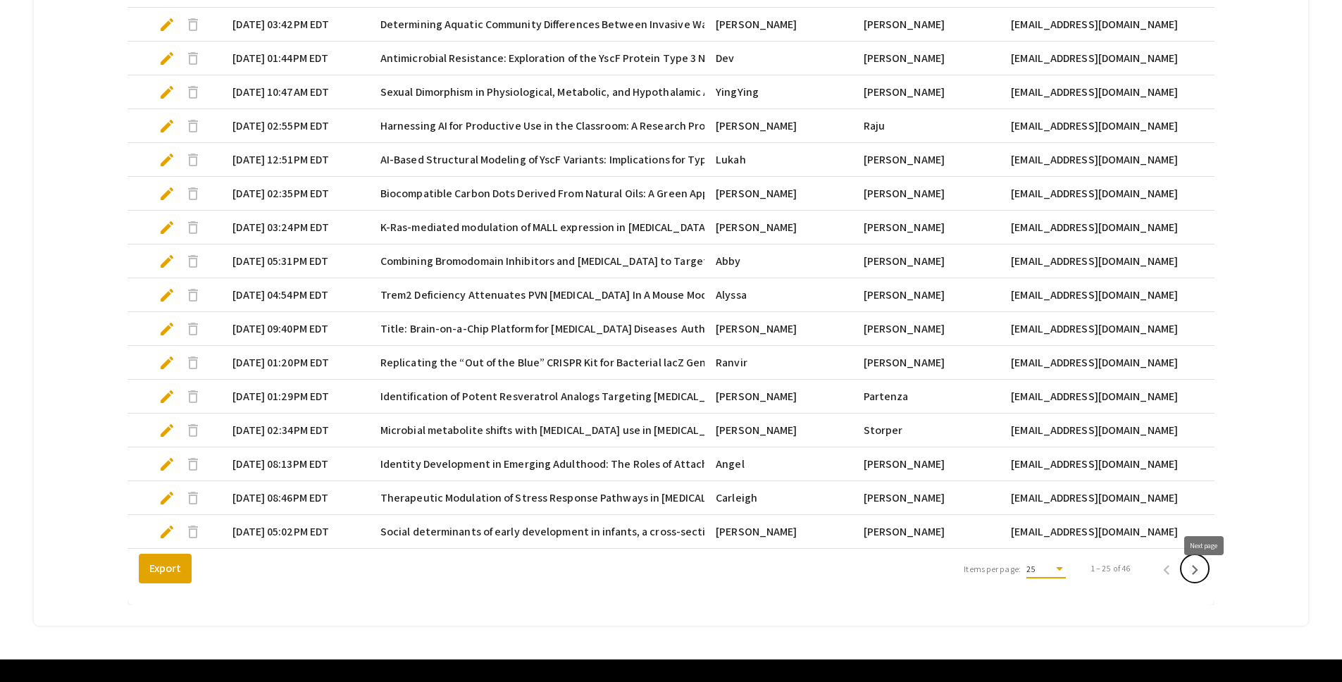
click at [1203, 580] on icon "Next page" at bounding box center [1195, 570] width 20 height 20
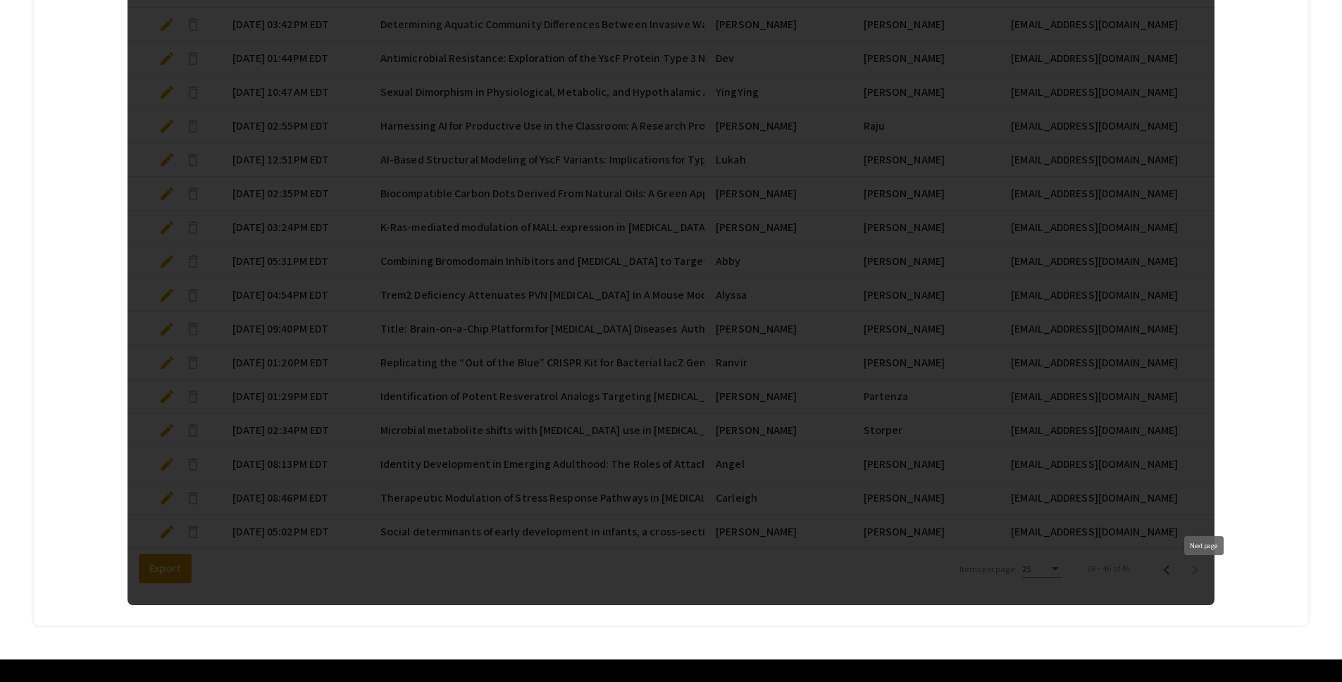
click at [1203, 585] on div at bounding box center [671, 126] width 1087 height 958
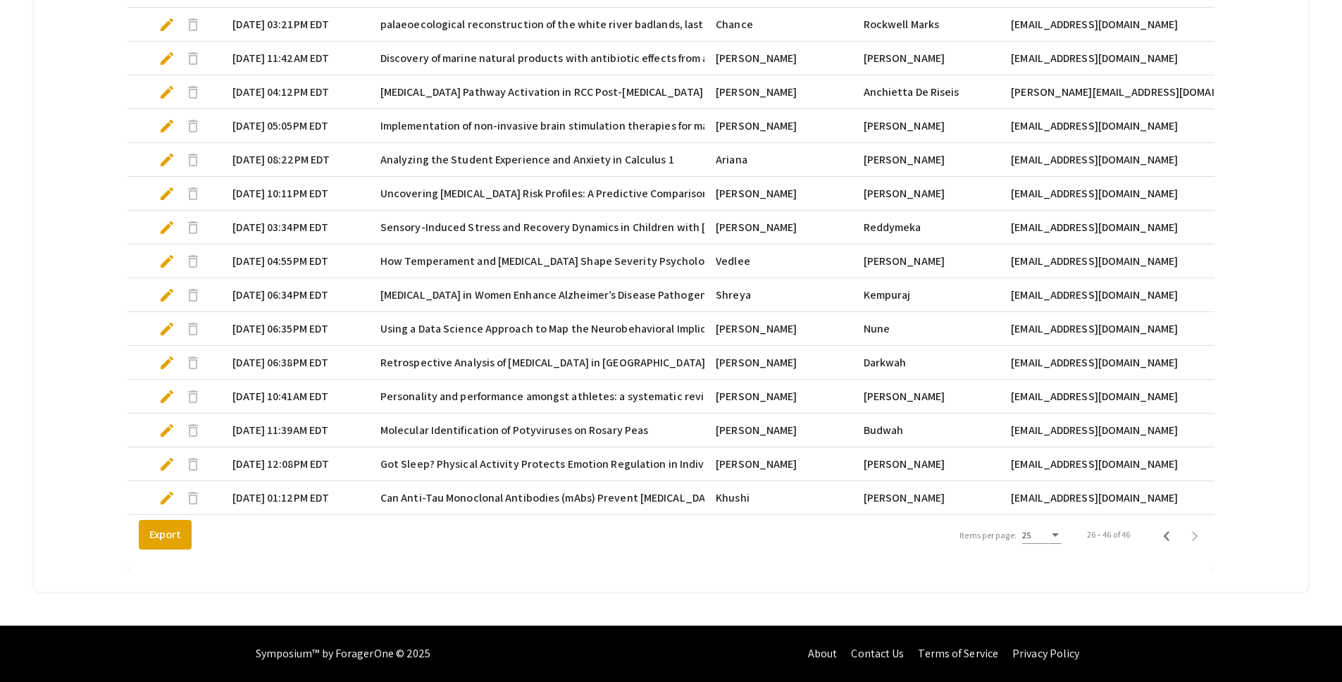
click at [168, 456] on span "edit" at bounding box center [167, 464] width 17 height 17
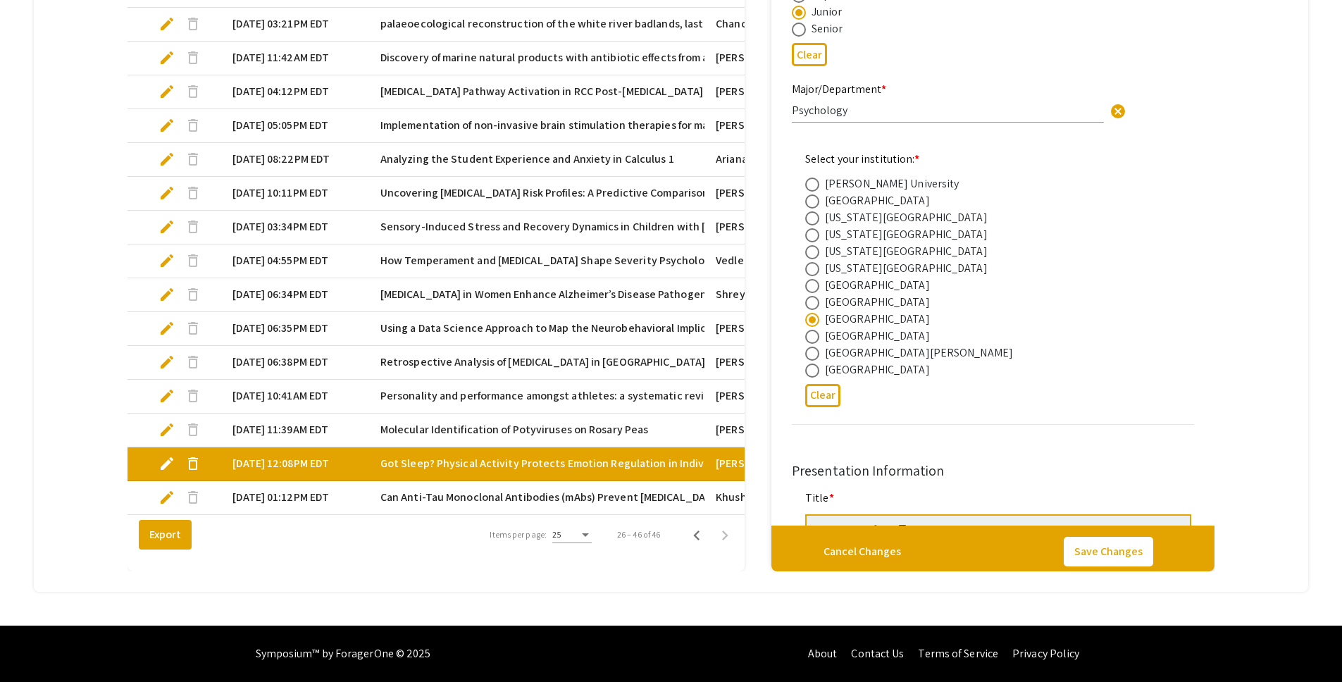
type input "0"
select select "custom"
type input "1"
select select "auto"
click at [173, 489] on span "edit" at bounding box center [167, 497] width 17 height 17
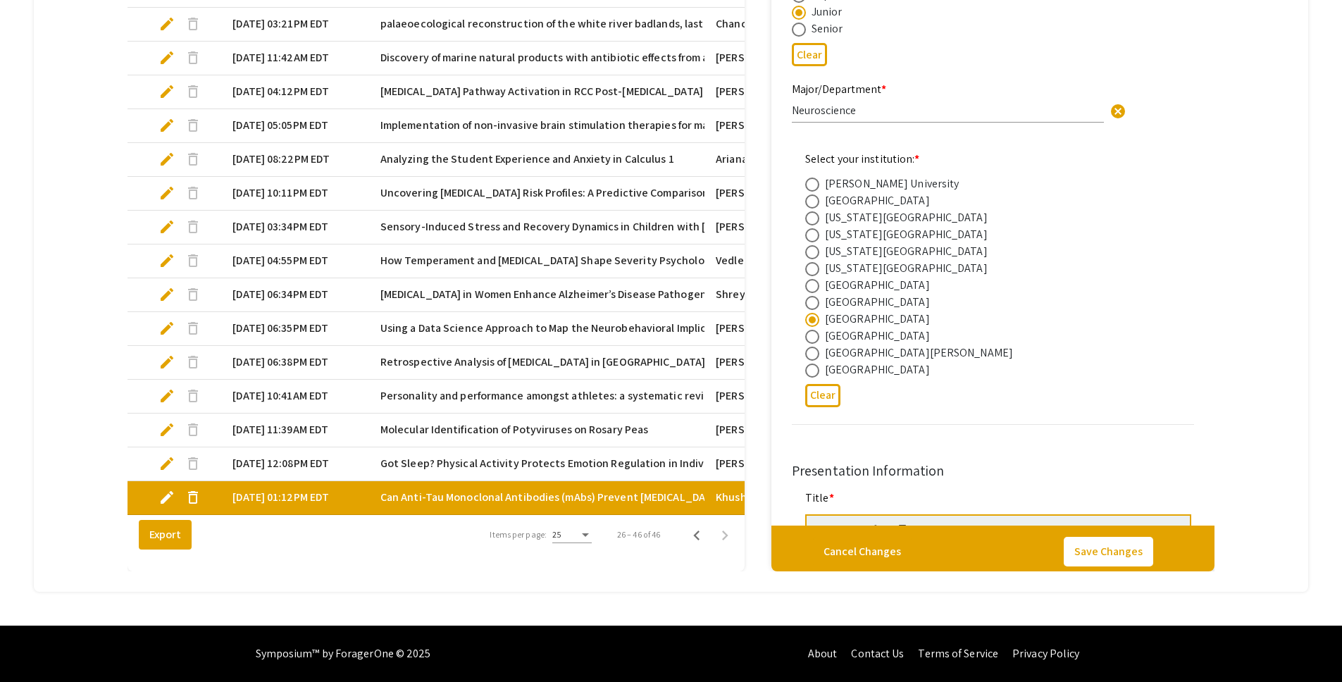
select select "custom"
type input "1"
select select "auto"
click at [65, 348] on mat-tab-group "Abstract Management Submissions Abstract Booklet Helpful articles Presentation …" at bounding box center [671, 30] width 1275 height 1124
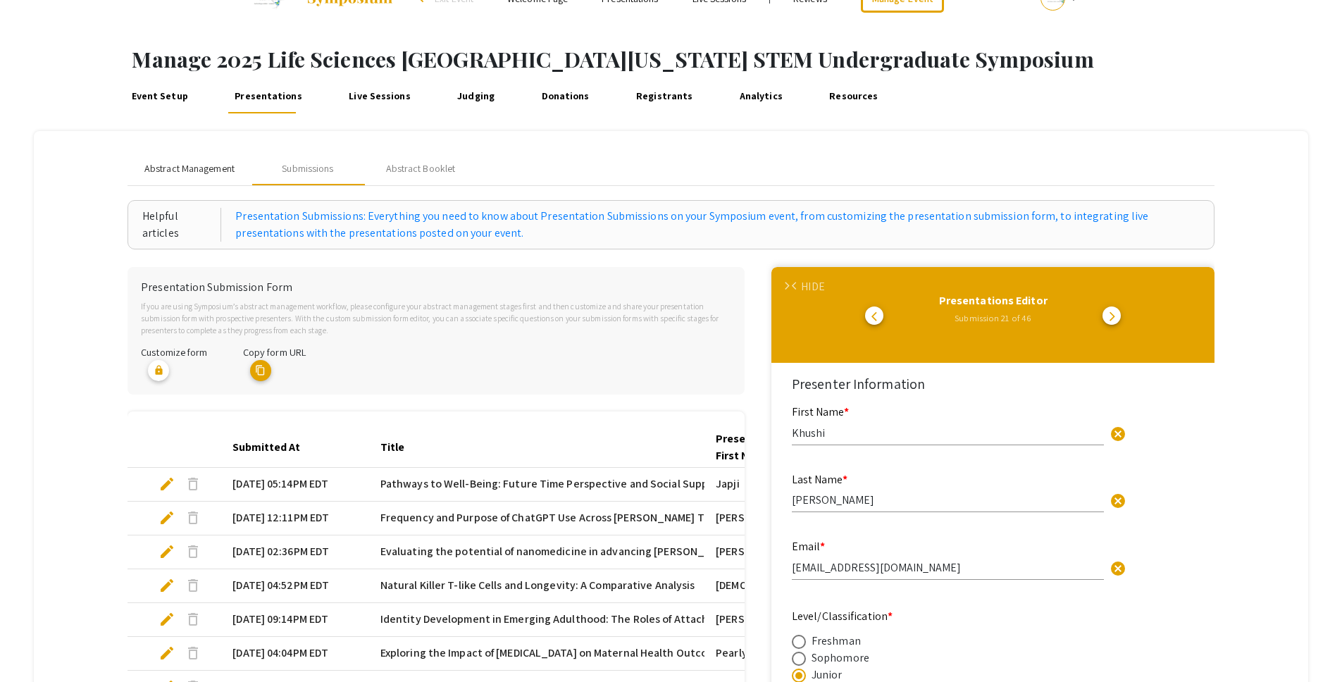
click at [199, 173] on span "Abstract Management" at bounding box center [189, 168] width 90 height 15
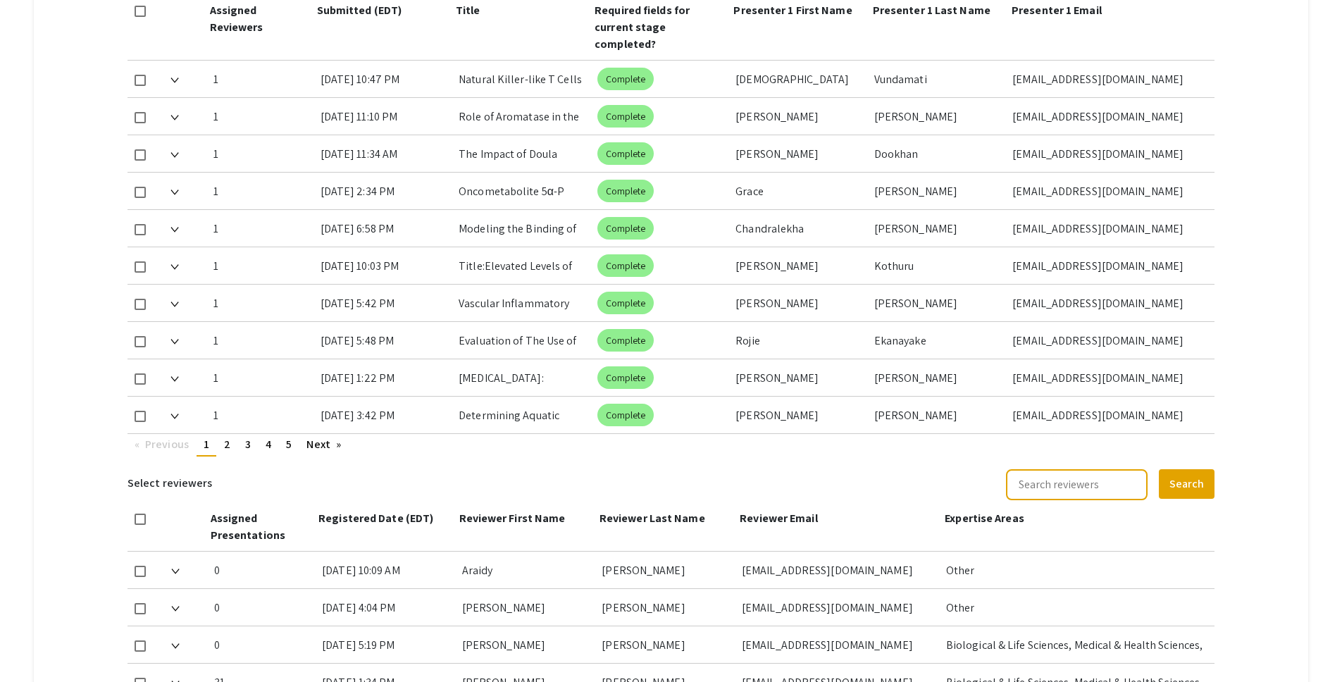
scroll to position [714, 0]
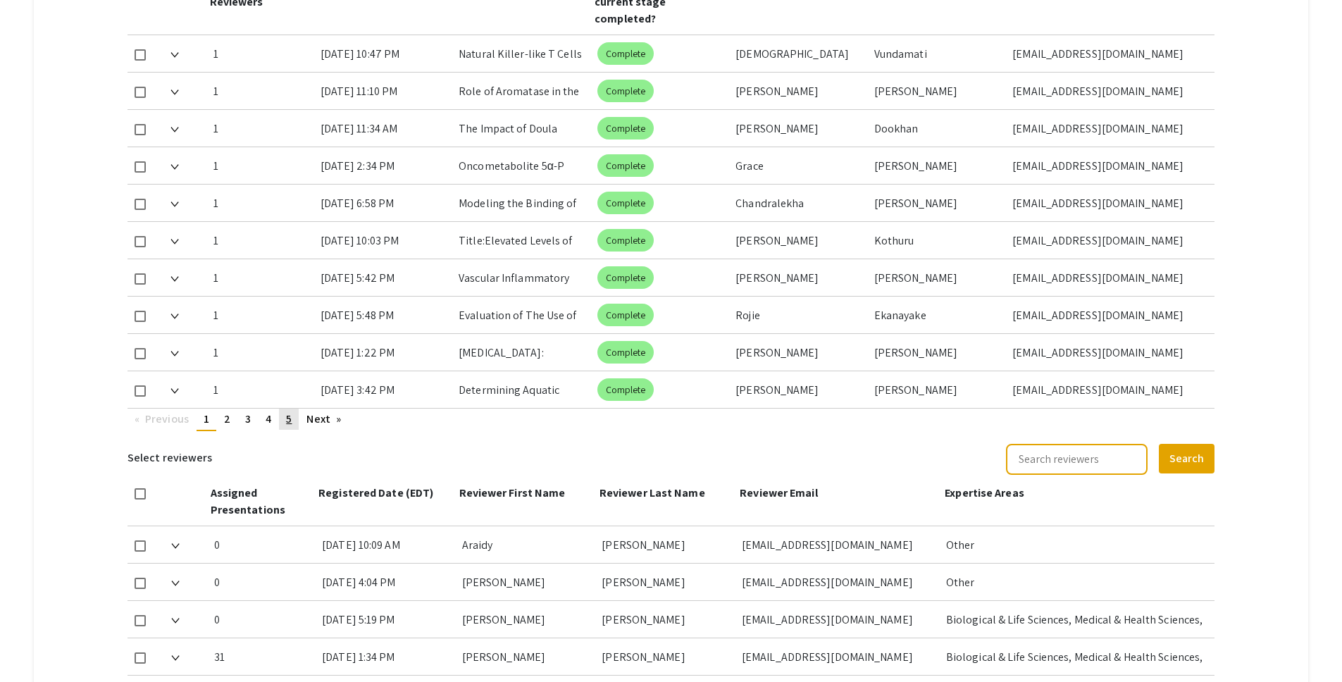
click at [284, 409] on link "page 5" at bounding box center [289, 419] width 20 height 21
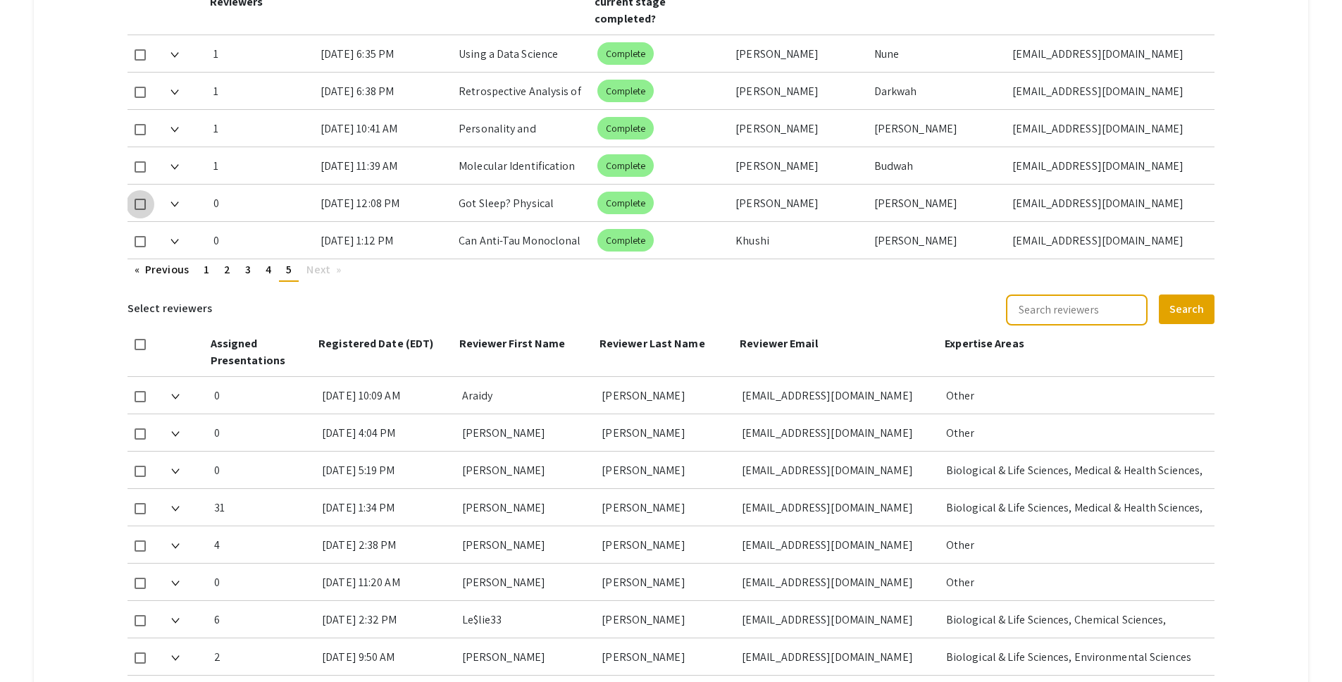
click at [141, 199] on span at bounding box center [140, 204] width 11 height 11
click at [140, 210] on input "checkbox" at bounding box center [139, 210] width 1 height 1
checkbox input "true"
click at [139, 236] on span at bounding box center [140, 241] width 11 height 11
click at [139, 247] on input "checkbox" at bounding box center [139, 247] width 1 height 1
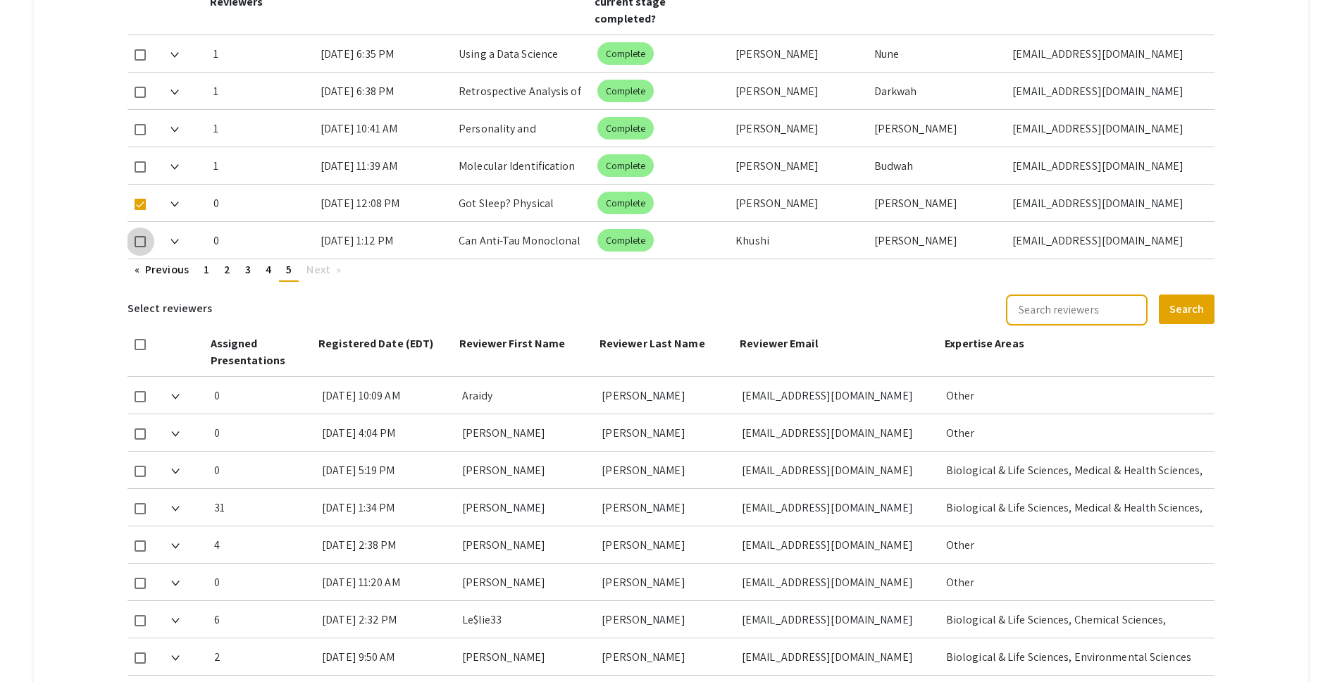
checkbox input "true"
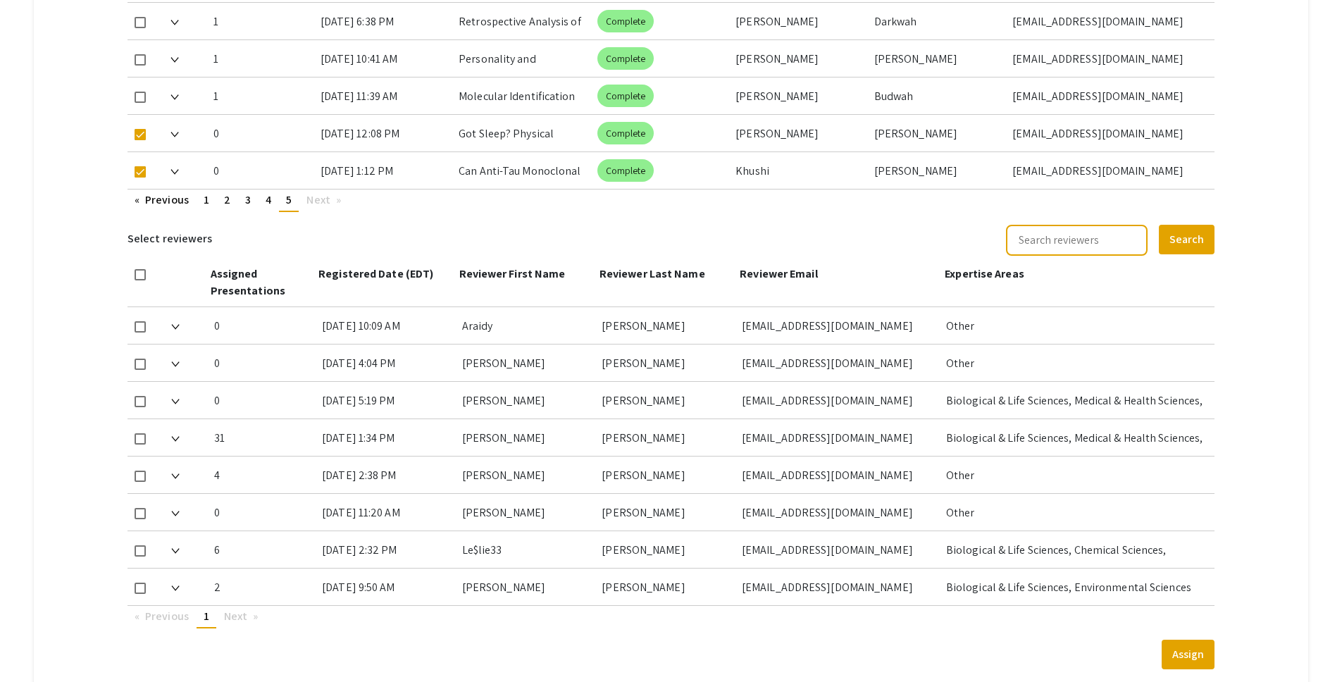
scroll to position [791, 0]
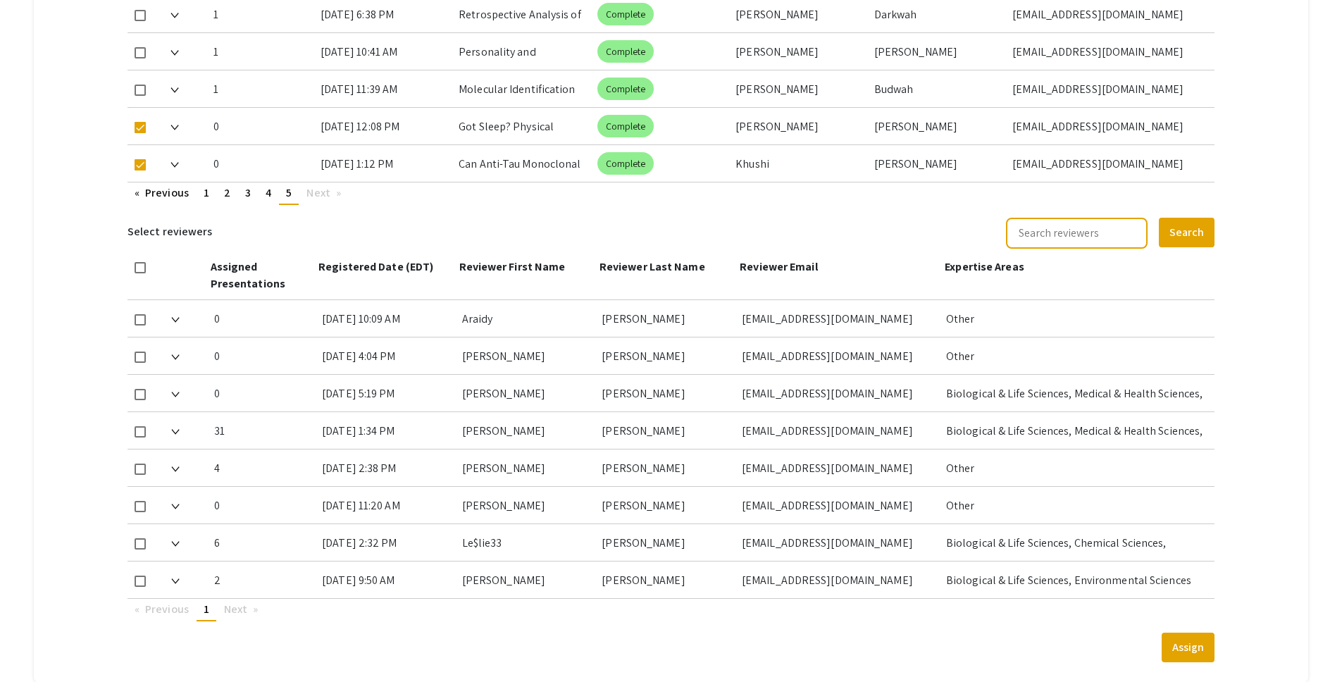
click at [135, 426] on span at bounding box center [140, 431] width 11 height 11
click at [139, 437] on input "checkbox" at bounding box center [139, 437] width 1 height 1
checkbox input "true"
click at [1194, 633] on button "Assign" at bounding box center [1188, 648] width 53 height 30
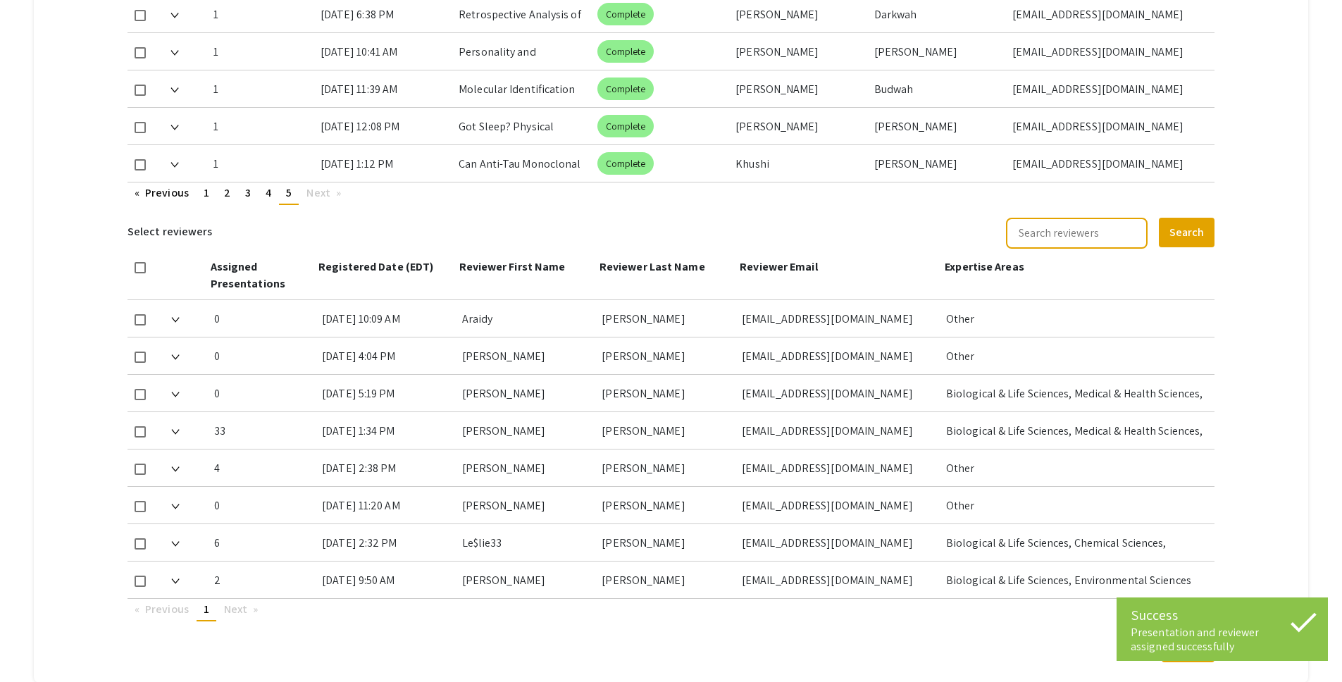
click at [1257, 299] on mat-tab-group "Abstract Management Submissions Abstract Booklet Helpful articles Abstract Mana…" at bounding box center [671, 28] width 1275 height 1310
